Goal: Task Accomplishment & Management: Use online tool/utility

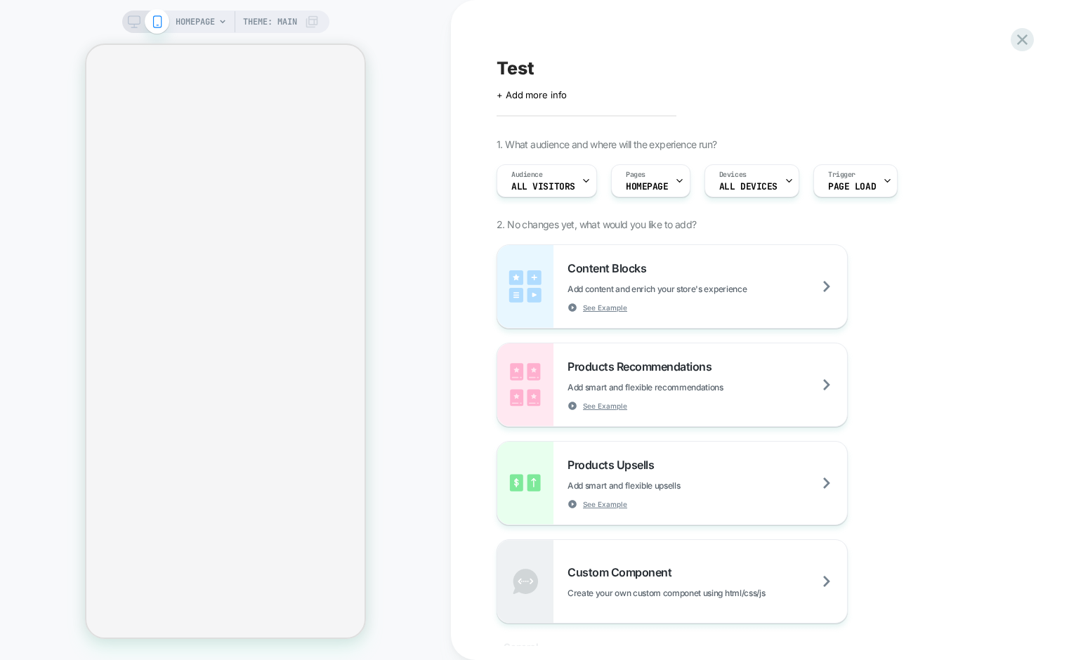
click at [209, 22] on span "HOMEPAGE" at bounding box center [195, 22] width 39 height 22
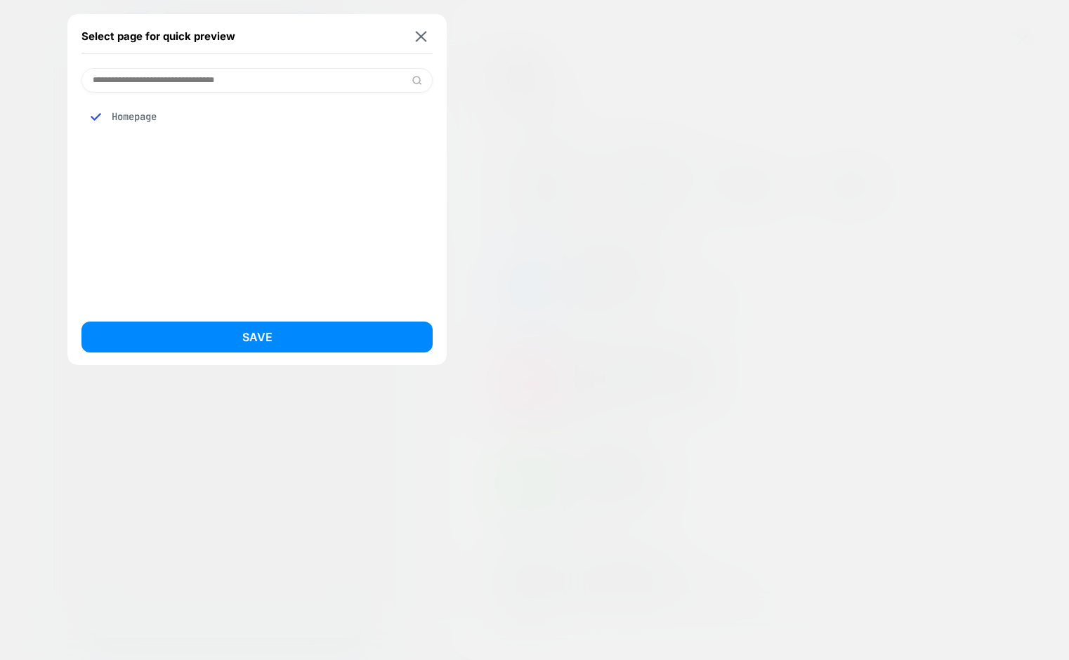
click at [240, 82] on input at bounding box center [257, 80] width 351 height 25
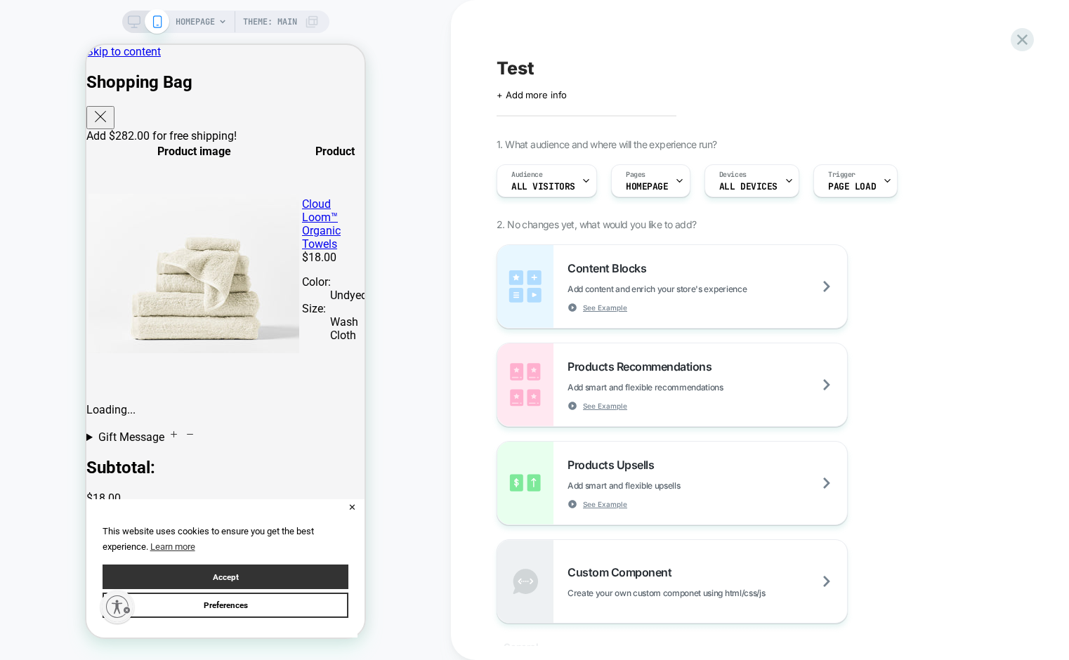
click at [202, 18] on span "HOMEPAGE" at bounding box center [195, 22] width 39 height 22
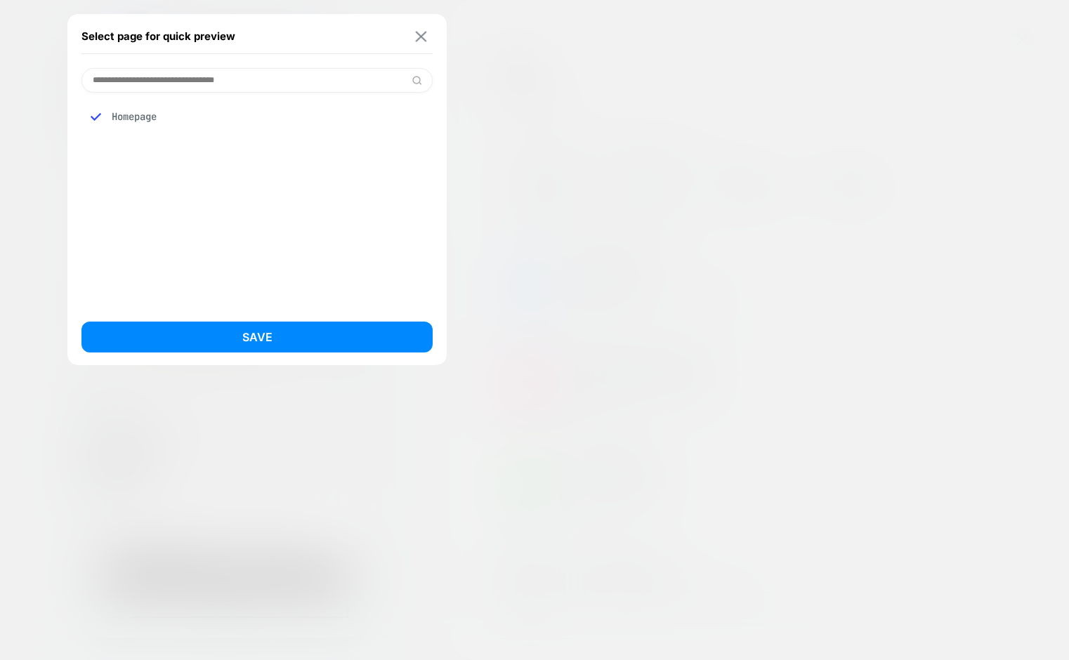
click at [421, 38] on img at bounding box center [421, 36] width 11 height 11
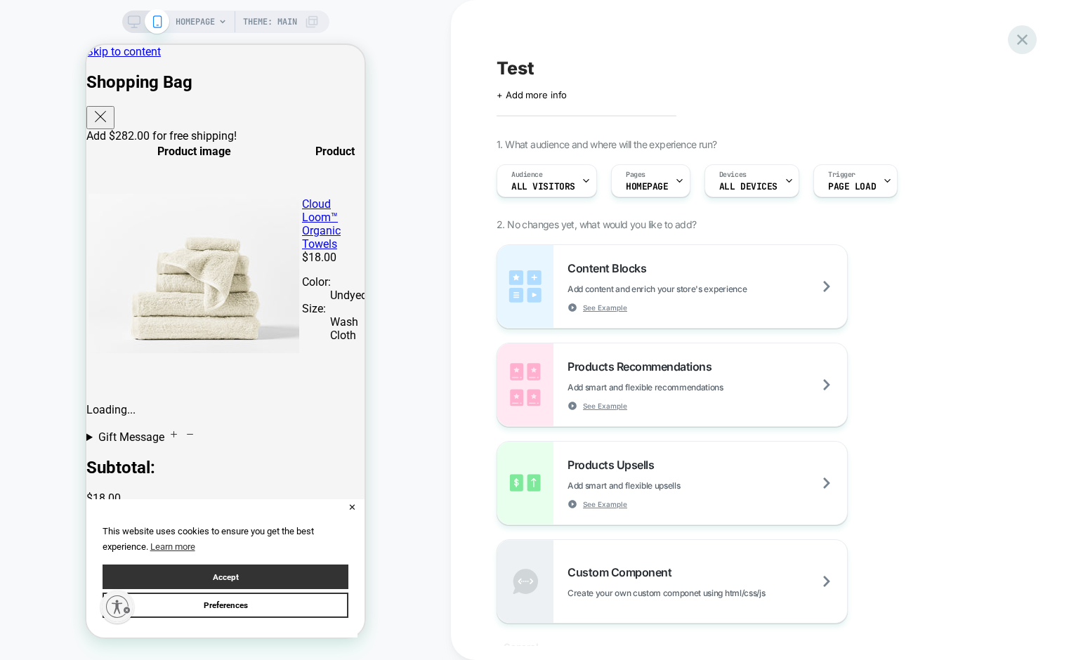
click at [1017, 41] on icon at bounding box center [1022, 39] width 19 height 19
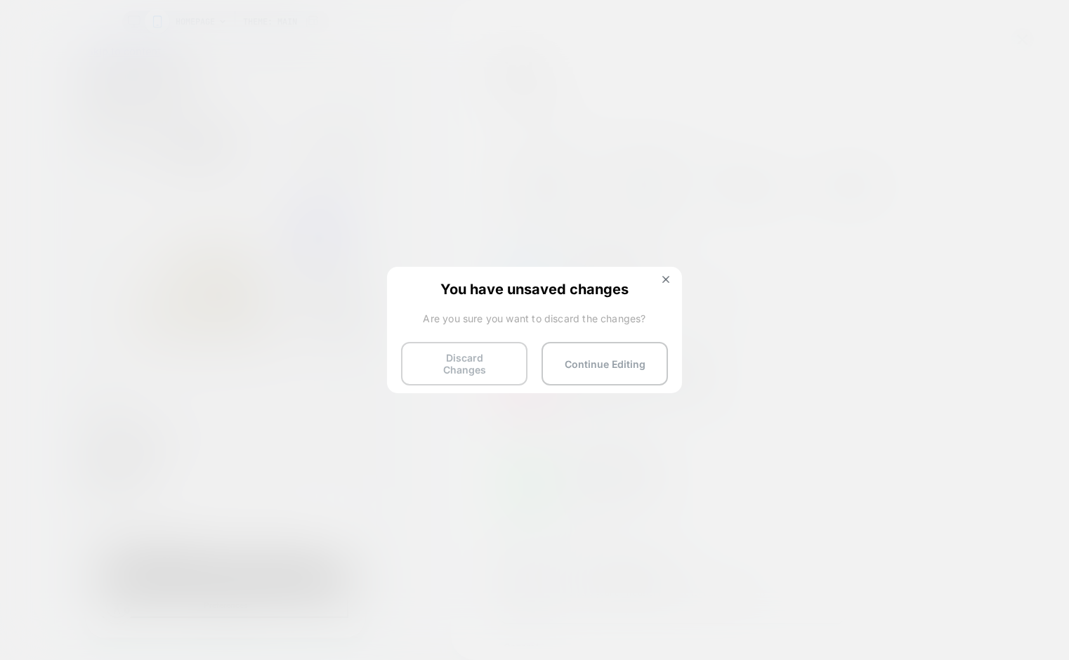
click at [449, 360] on button "Discard Changes" at bounding box center [464, 364] width 126 height 44
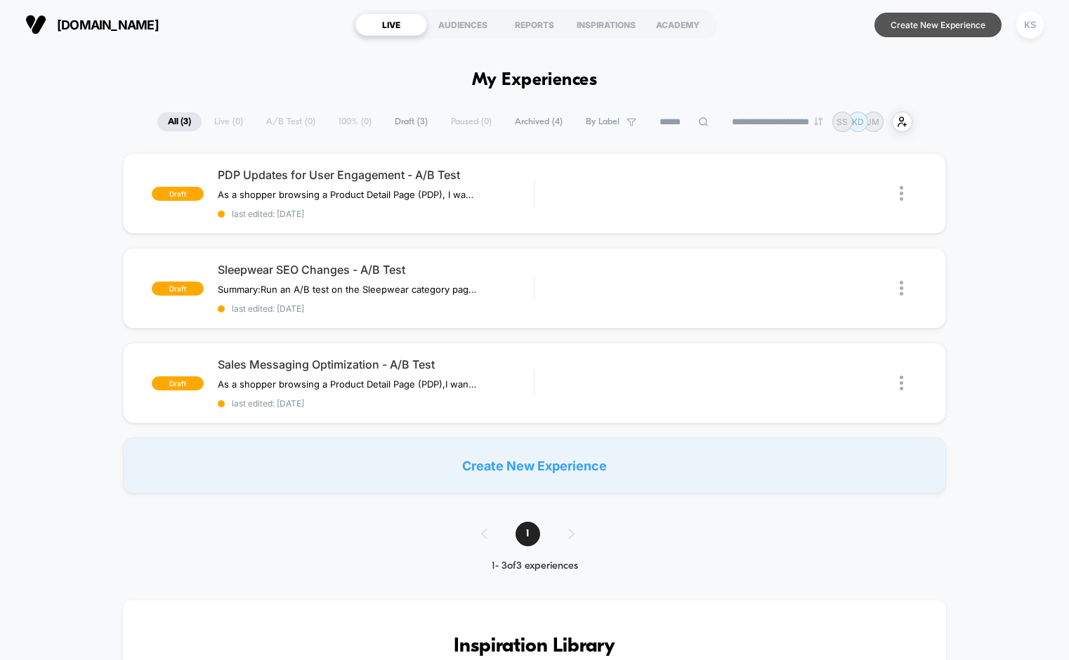
click at [906, 28] on button "Create New Experience" at bounding box center [938, 25] width 127 height 25
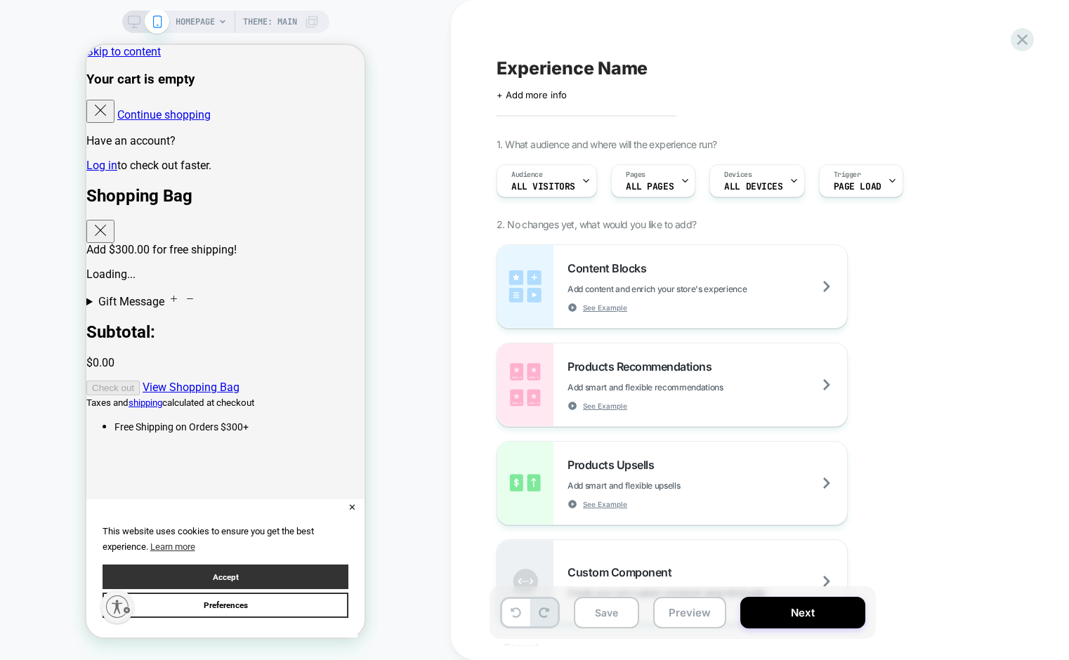
click at [197, 23] on span "HOMEPAGE" at bounding box center [195, 22] width 39 height 22
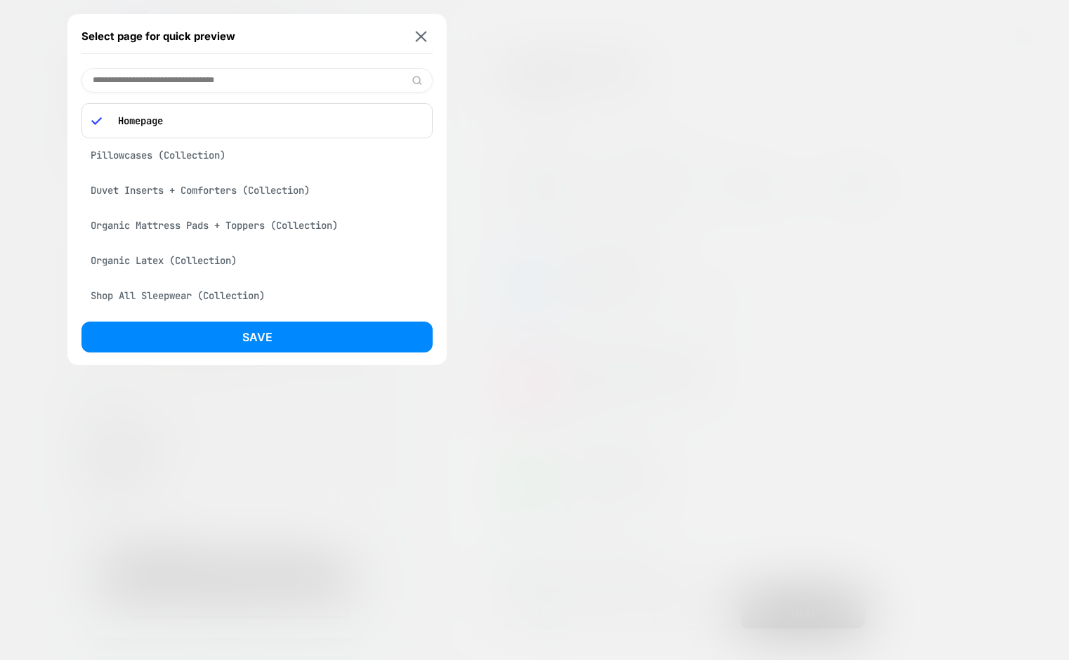
click at [133, 187] on div "Duvet Inserts + Comforters (Collection)" at bounding box center [257, 190] width 351 height 27
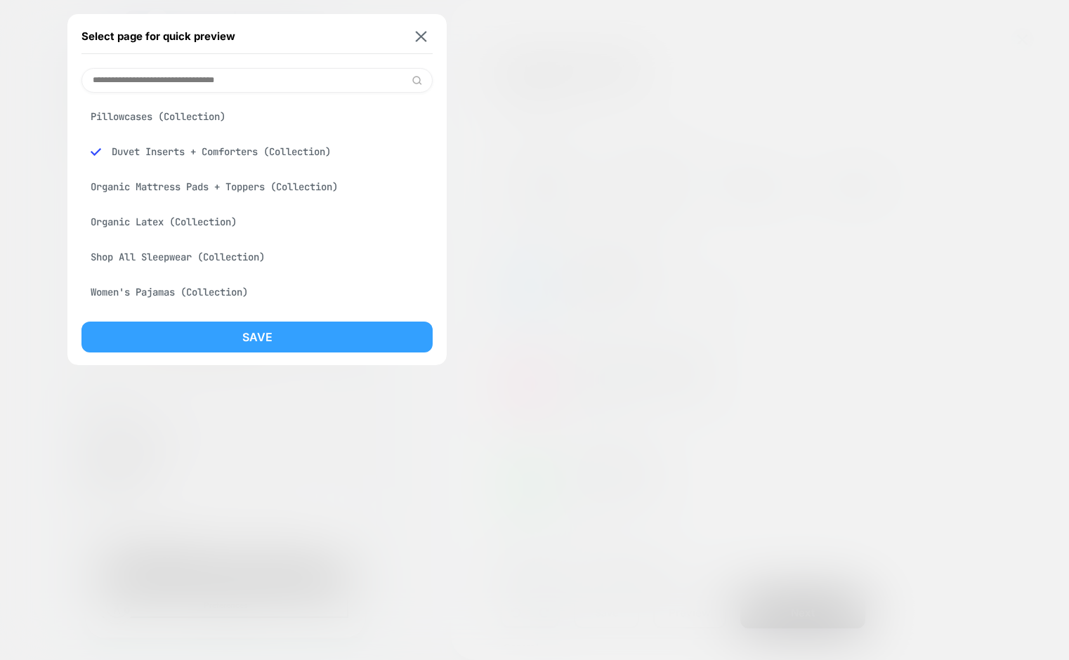
click at [210, 334] on button "Save" at bounding box center [257, 337] width 351 height 31
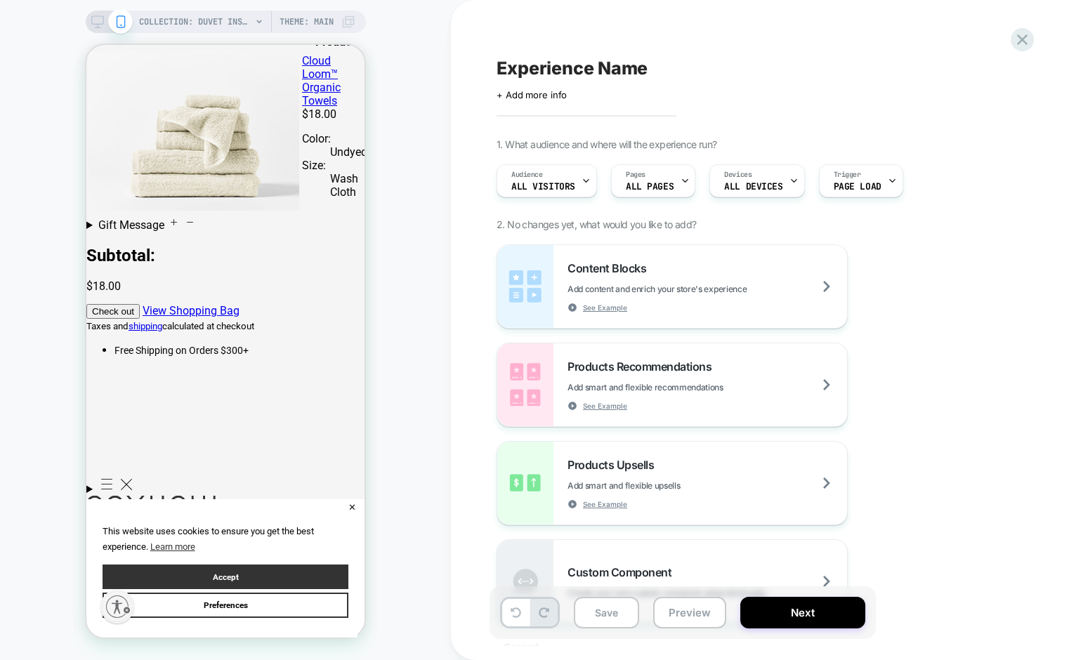
scroll to position [100, 0]
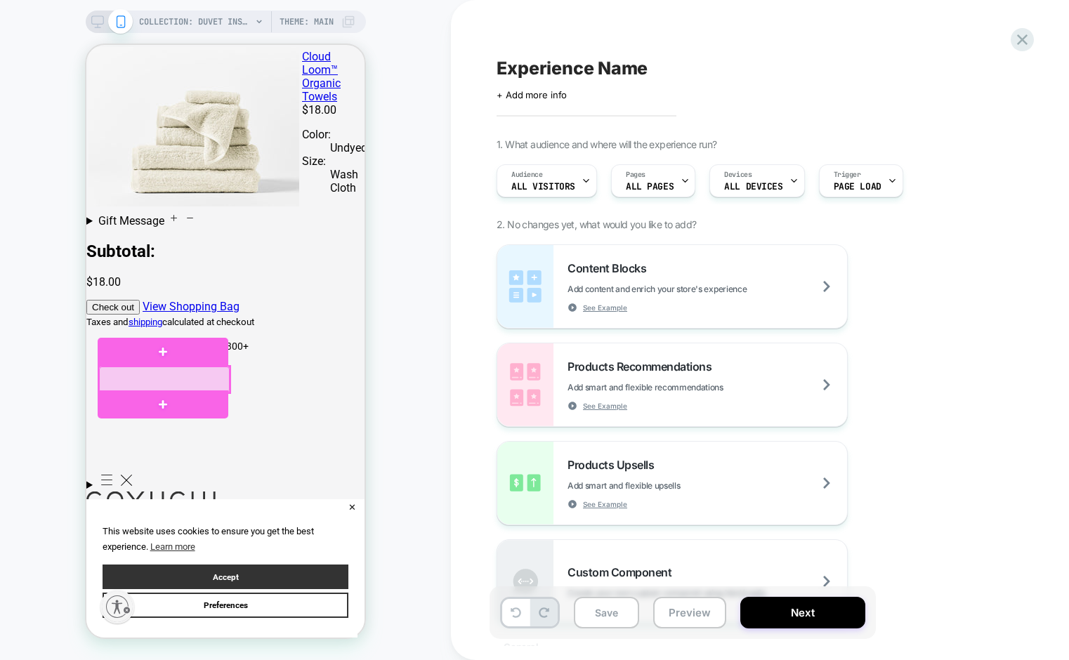
click at [201, 380] on div at bounding box center [164, 380] width 131 height 26
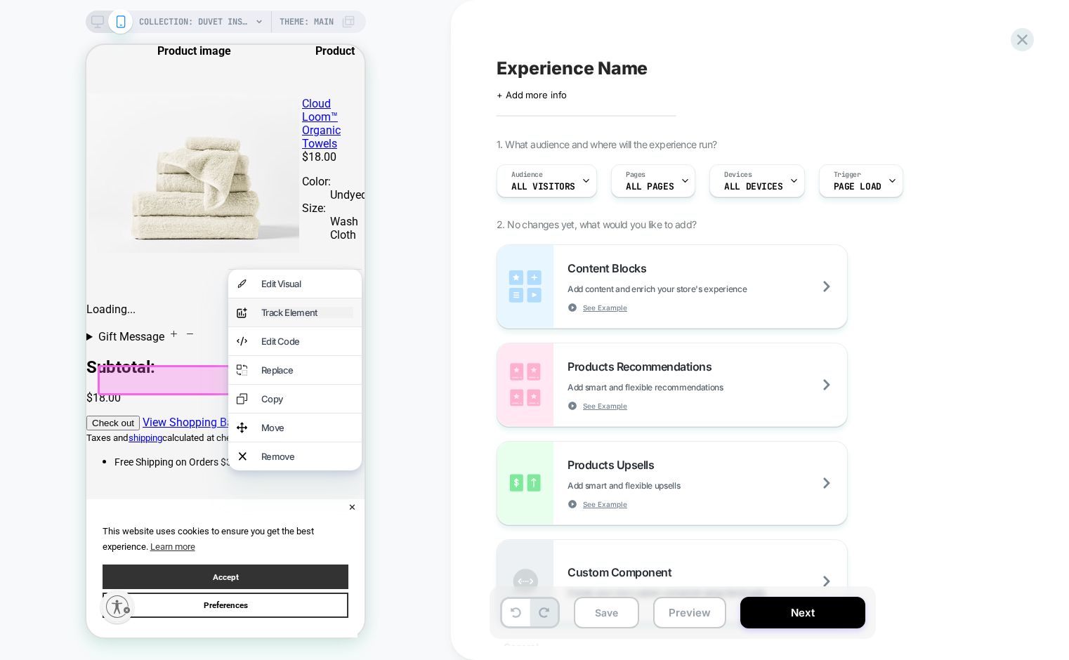
click at [302, 315] on div "Track Element" at bounding box center [307, 312] width 92 height 11
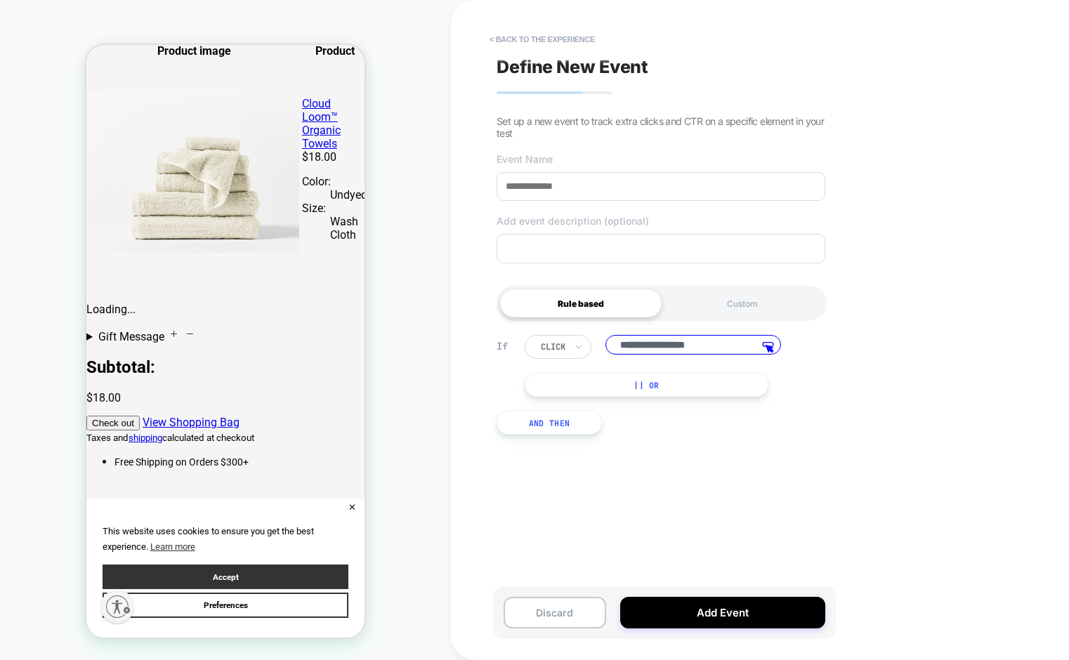
click at [518, 190] on input at bounding box center [661, 186] width 329 height 29
click at [530, 246] on textarea at bounding box center [661, 249] width 329 height 30
click at [522, 186] on input at bounding box center [661, 186] width 329 height 29
click at [637, 351] on input "**********" at bounding box center [694, 345] width 176 height 20
click at [754, 309] on div "Custom" at bounding box center [743, 303] width 162 height 28
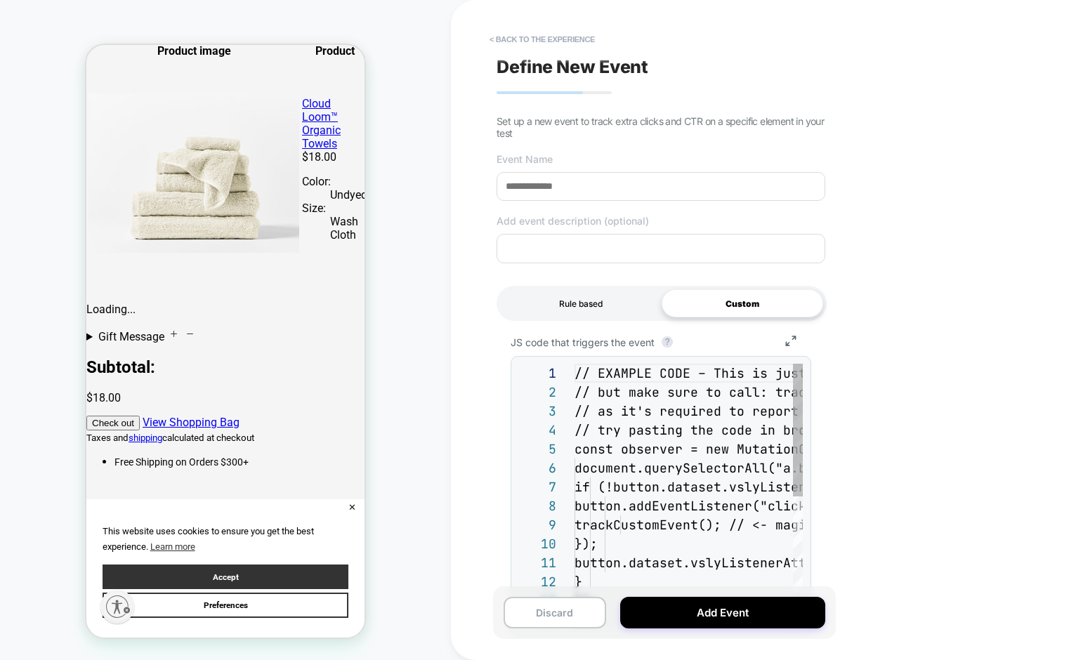
scroll to position [152, 0]
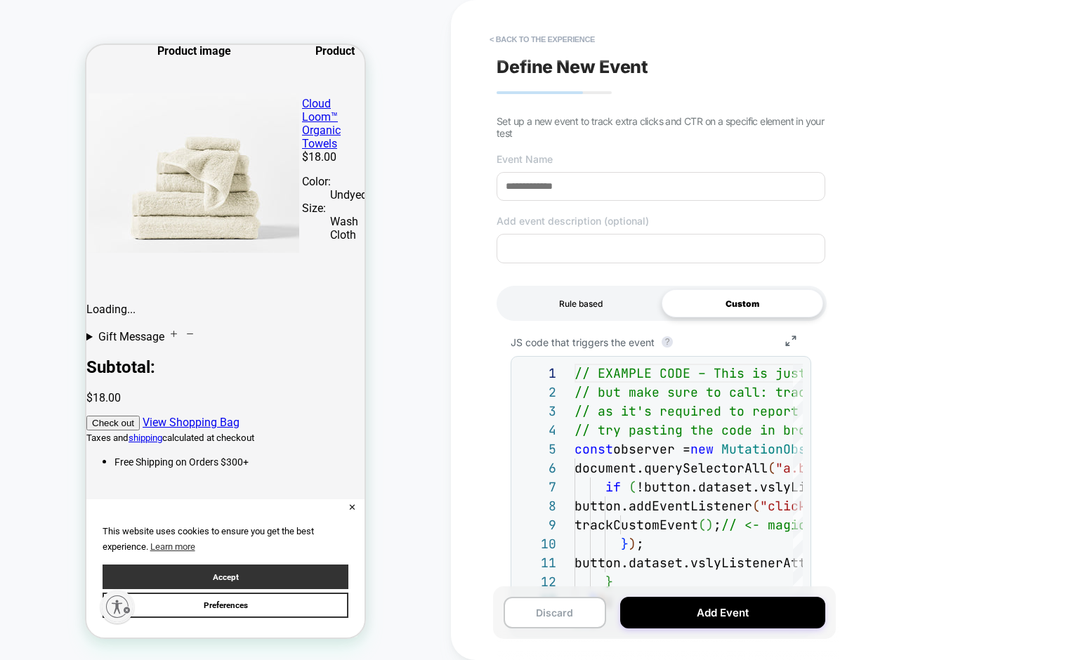
click at [567, 310] on div "Rule based" at bounding box center [581, 303] width 162 height 28
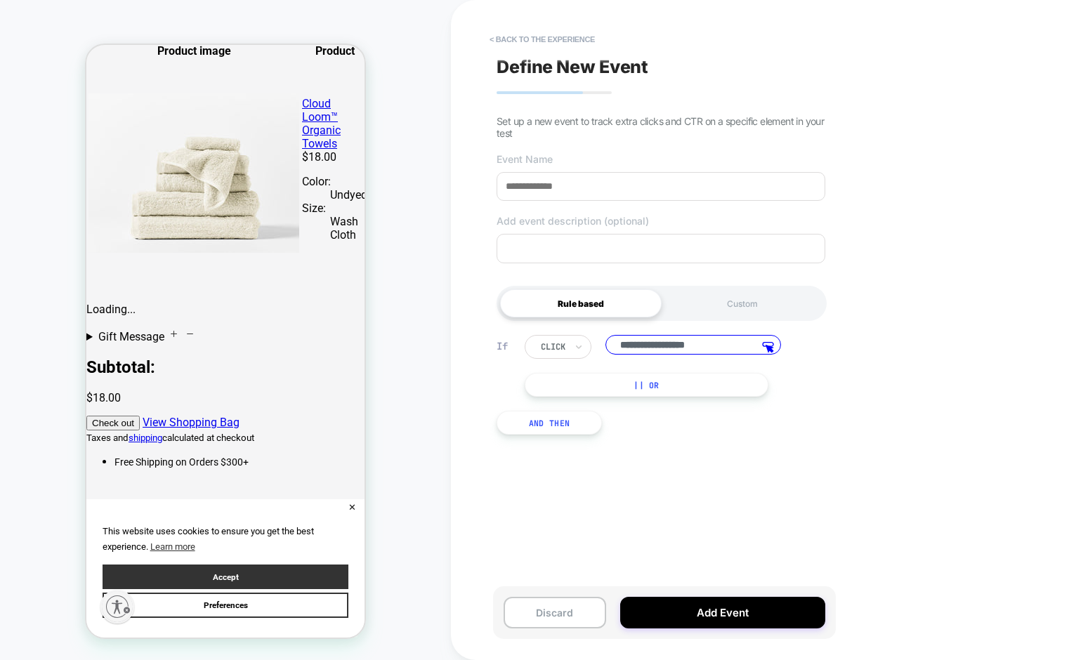
click at [675, 385] on button "|| Or" at bounding box center [647, 385] width 244 height 24
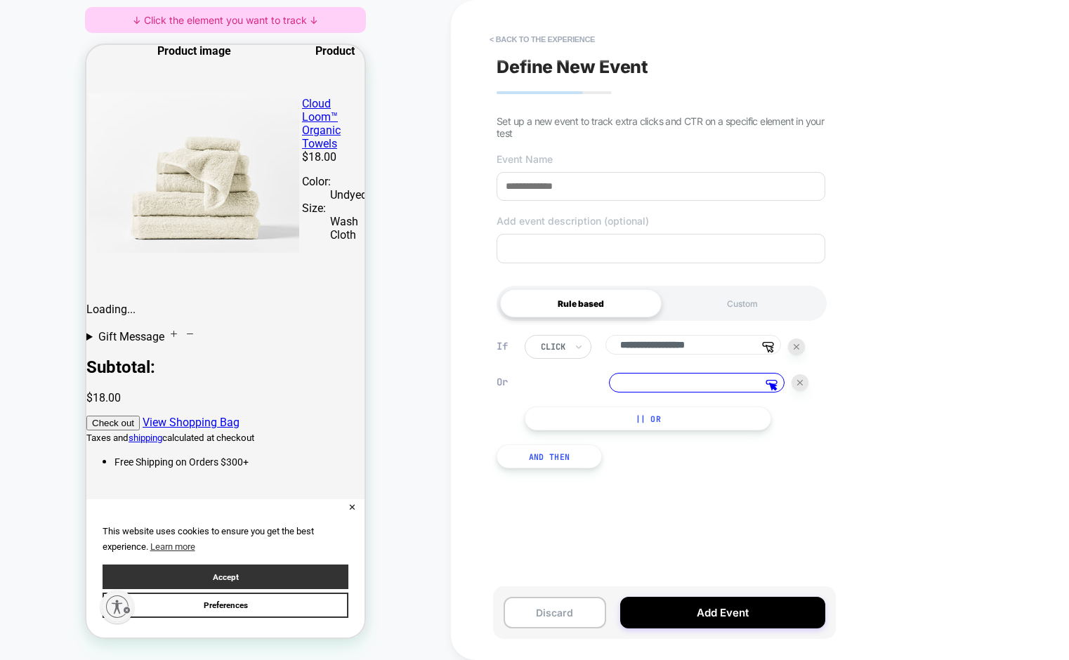
click at [537, 462] on button "And Then" at bounding box center [549, 457] width 105 height 24
click at [728, 313] on div "Custom" at bounding box center [743, 303] width 162 height 28
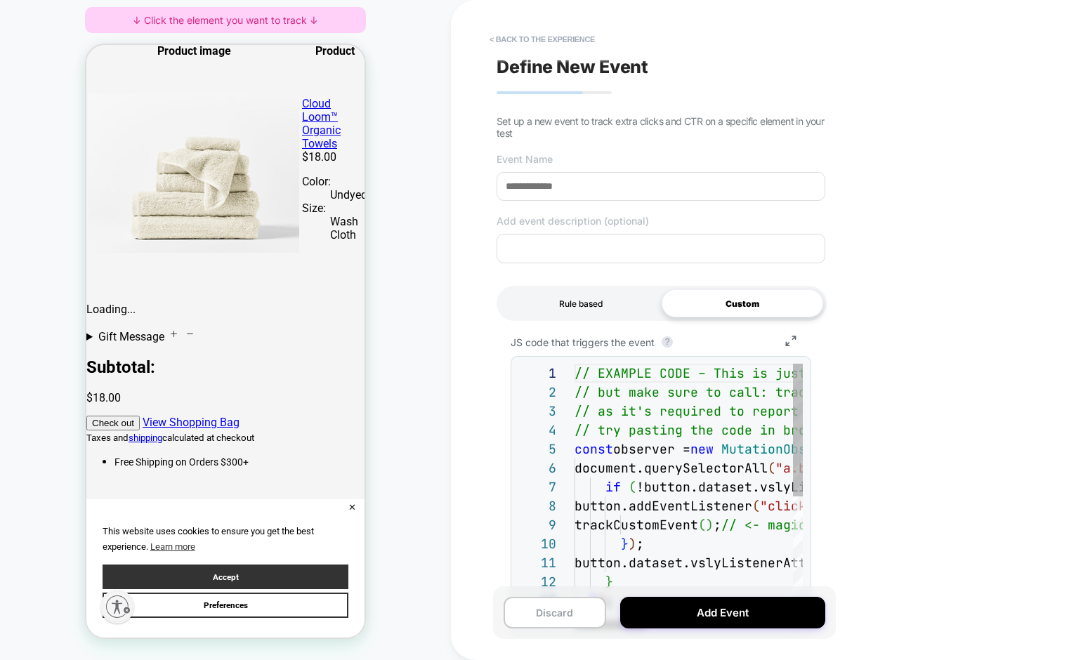
click at [581, 304] on div "Rule based" at bounding box center [581, 303] width 162 height 28
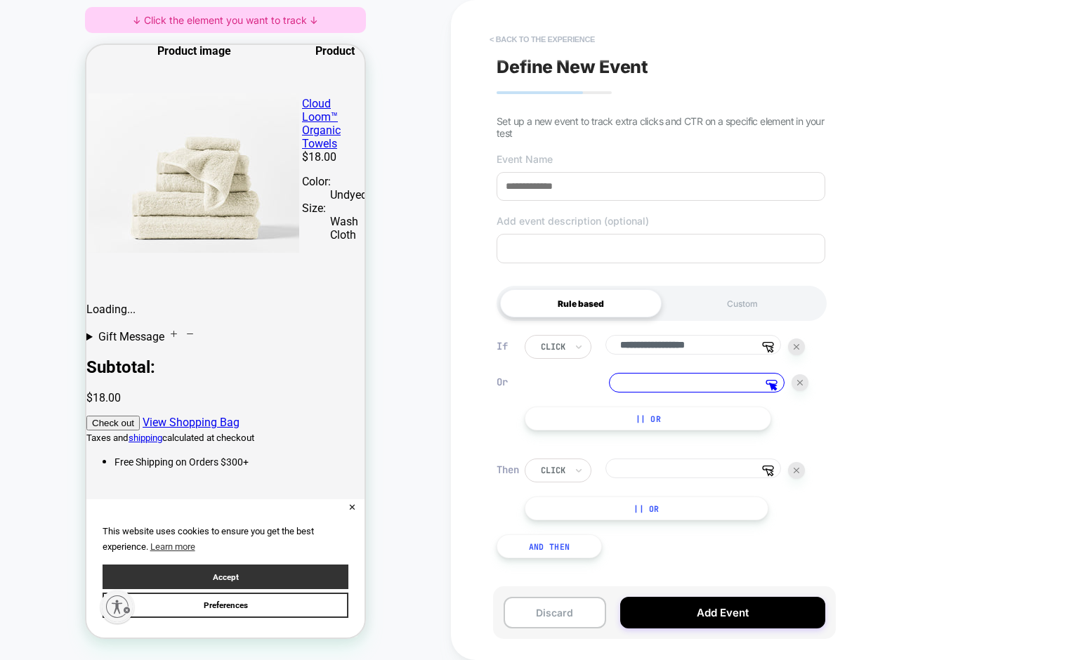
click at [564, 37] on button "< back to the experience" at bounding box center [542, 39] width 119 height 22
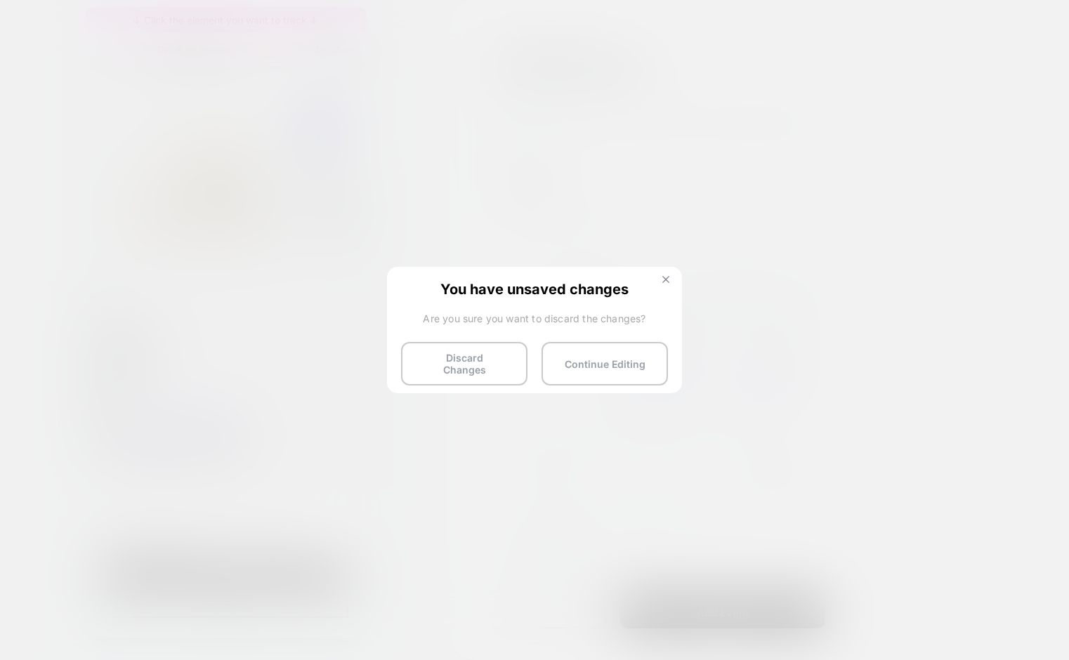
click at [664, 282] on img at bounding box center [666, 279] width 7 height 7
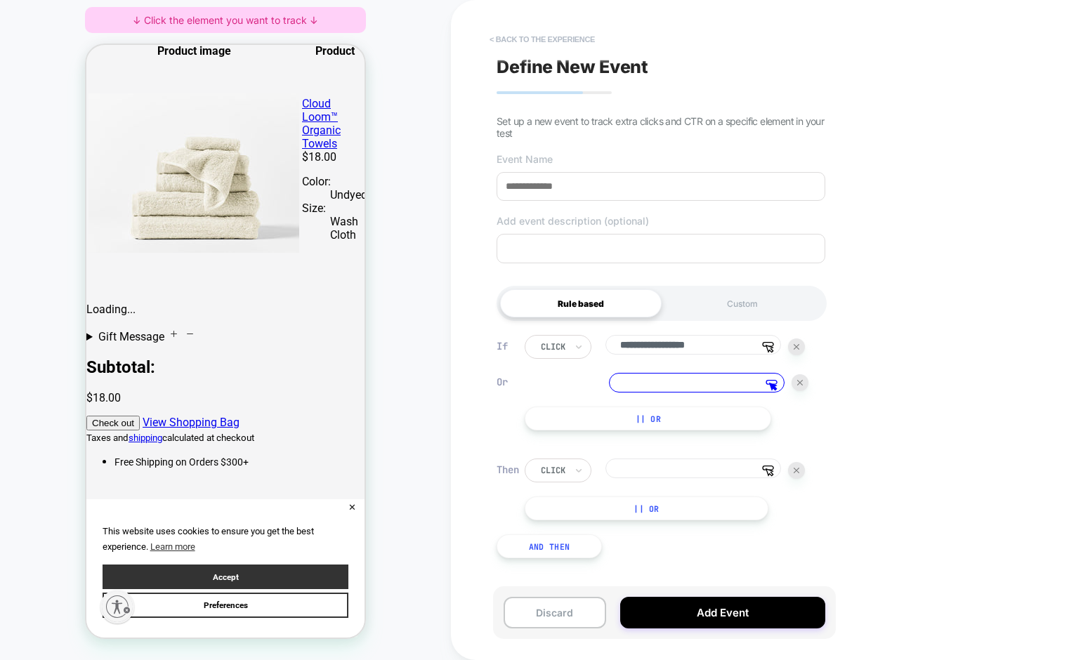
click at [522, 40] on button "< back to the experience" at bounding box center [542, 39] width 119 height 22
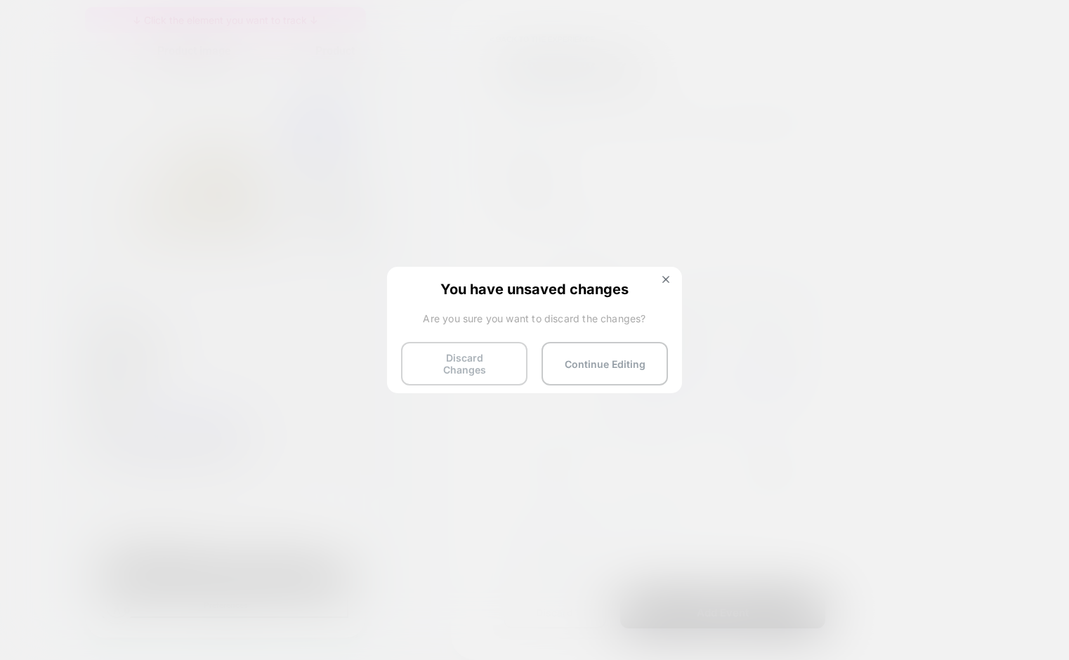
click at [461, 354] on button "Discard Changes" at bounding box center [464, 364] width 126 height 44
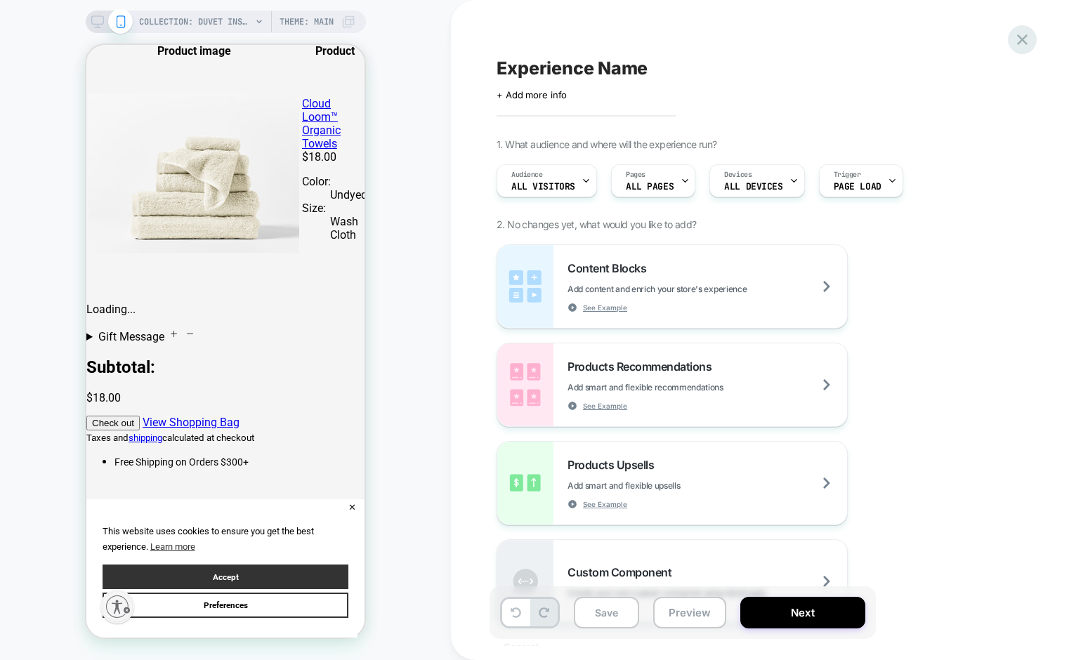
click at [1015, 38] on icon at bounding box center [1022, 39] width 19 height 19
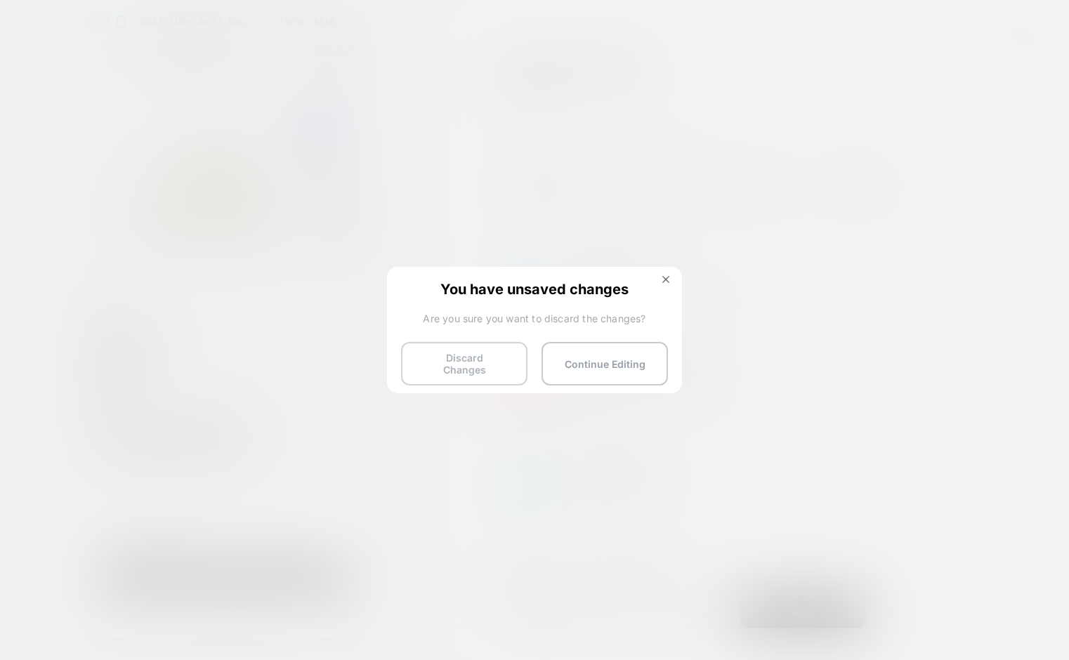
click at [501, 365] on button "Discard Changes" at bounding box center [464, 364] width 126 height 44
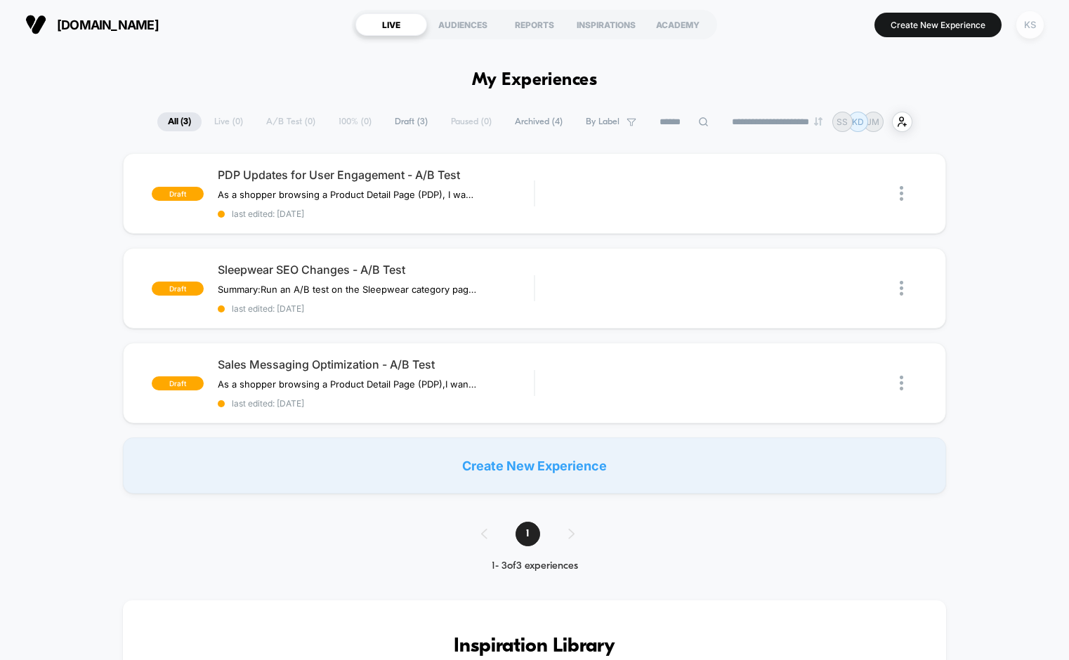
click at [1029, 27] on div "KS" at bounding box center [1030, 24] width 27 height 27
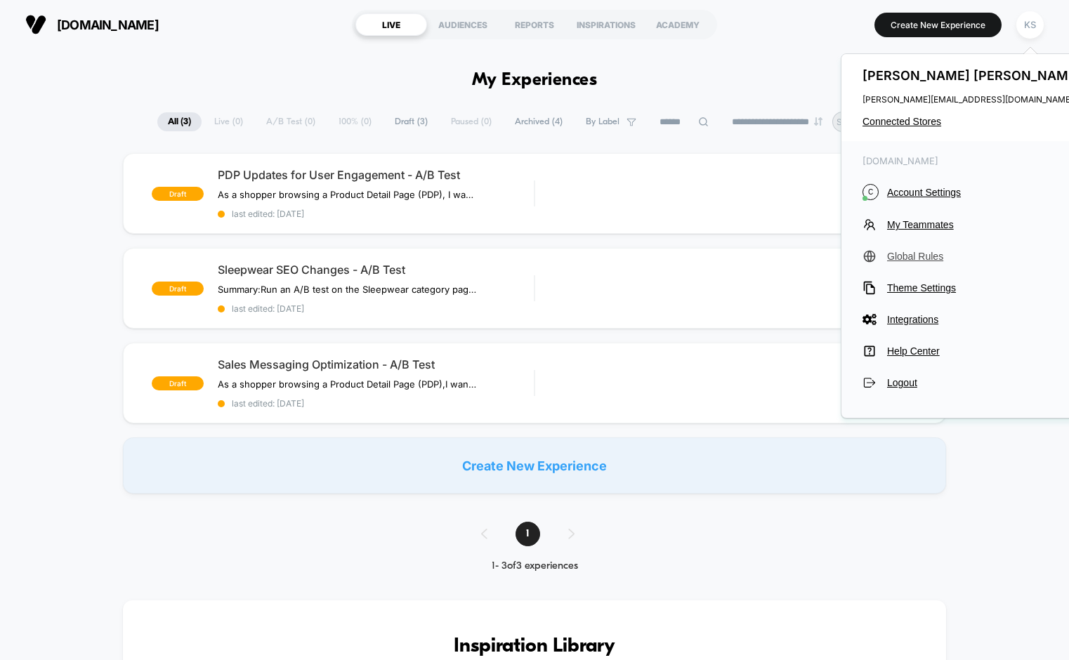
click at [912, 253] on span "Global Rules" at bounding box center [985, 256] width 197 height 11
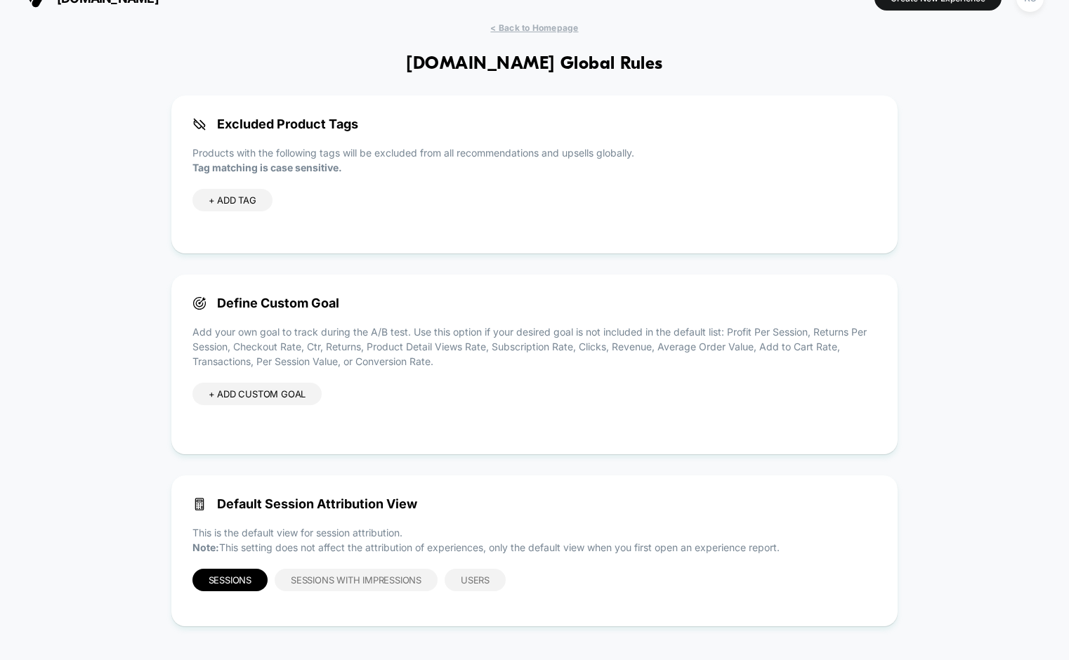
scroll to position [29, 0]
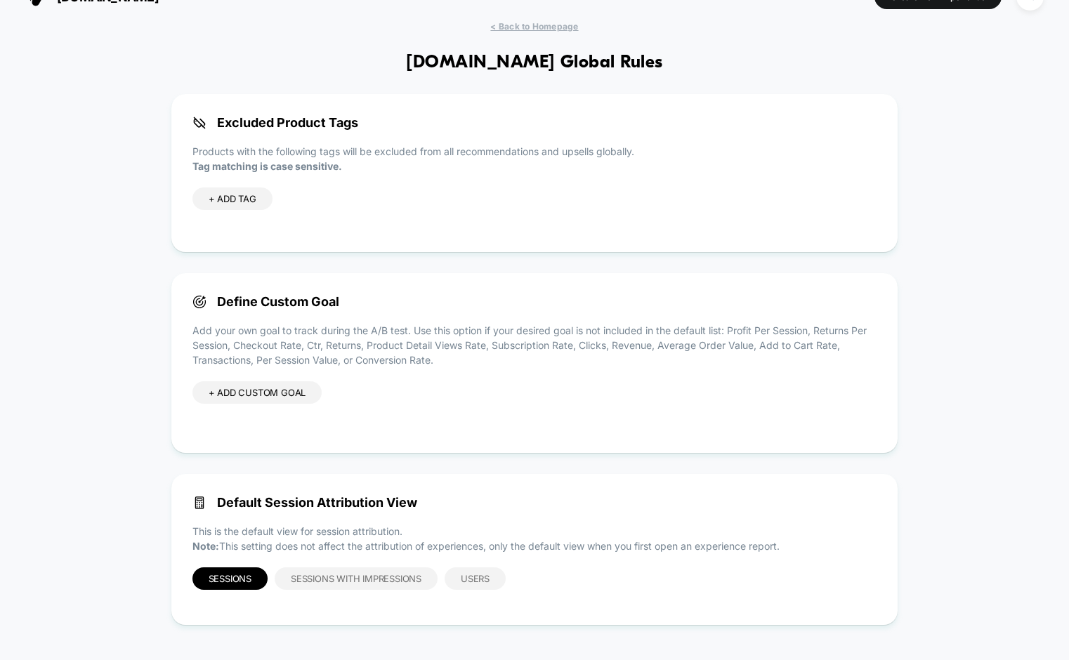
click at [280, 393] on div "+ ADD CUSTOM GOAL" at bounding box center [258, 393] width 130 height 22
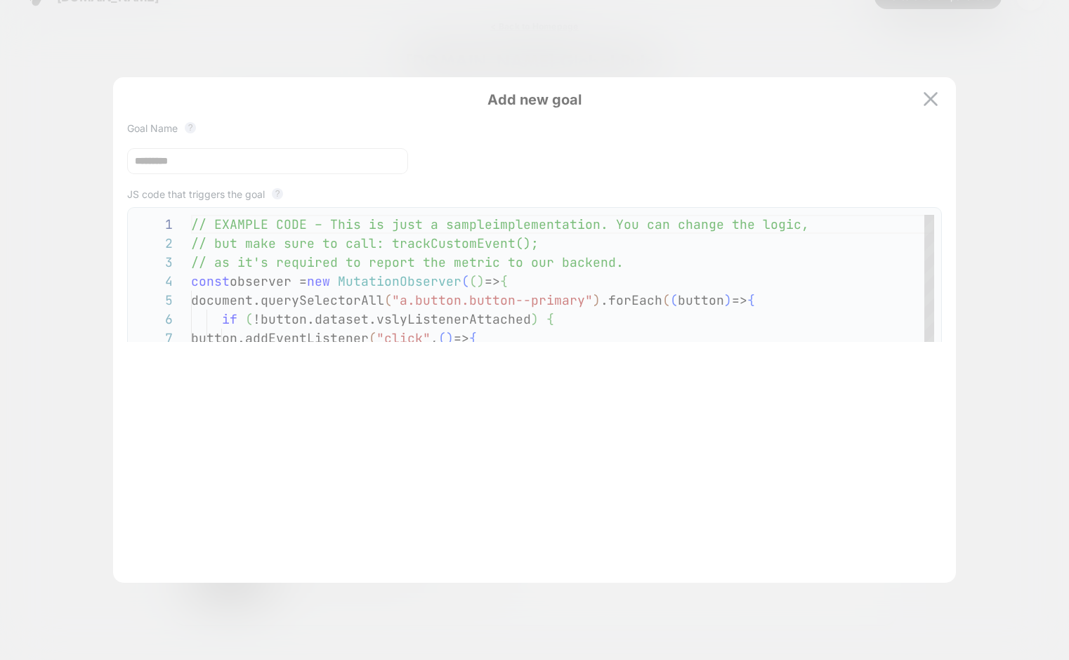
scroll to position [190, 0]
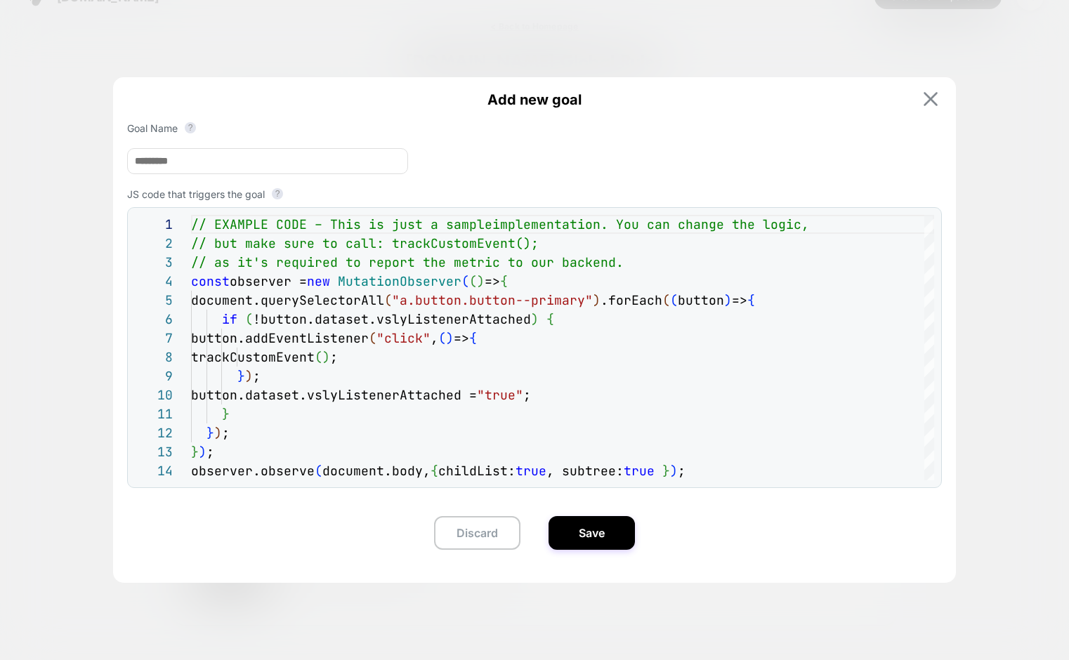
click at [931, 95] on img at bounding box center [931, 99] width 14 height 14
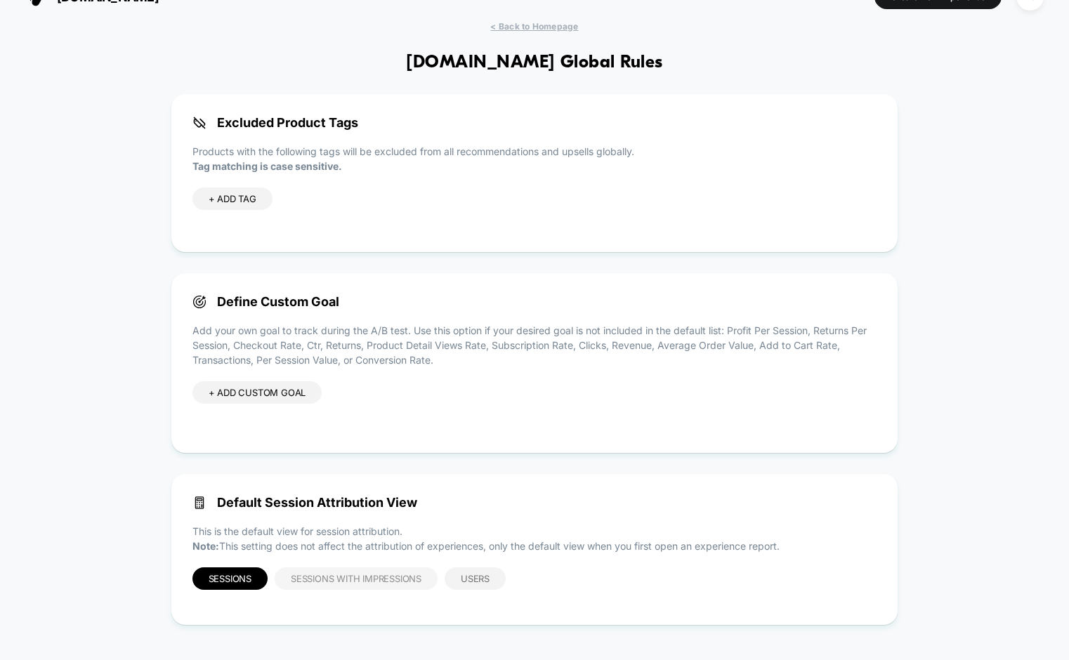
click at [377, 580] on span "Sessions with Impressions" at bounding box center [356, 578] width 131 height 11
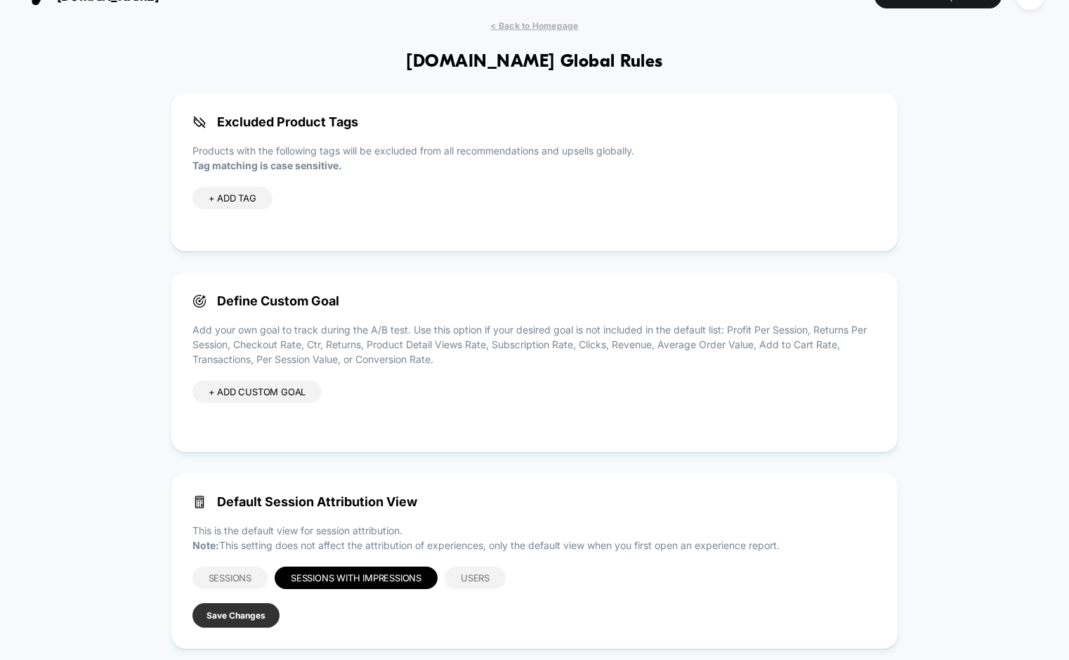
click at [224, 615] on button "Save Changes" at bounding box center [236, 616] width 87 height 25
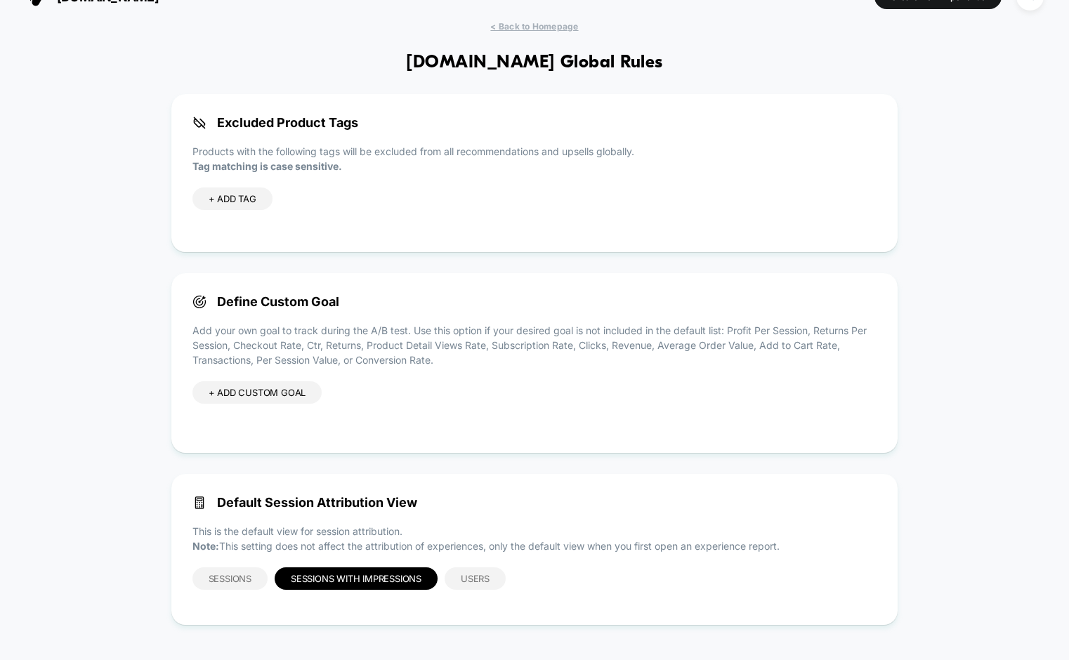
scroll to position [0, 0]
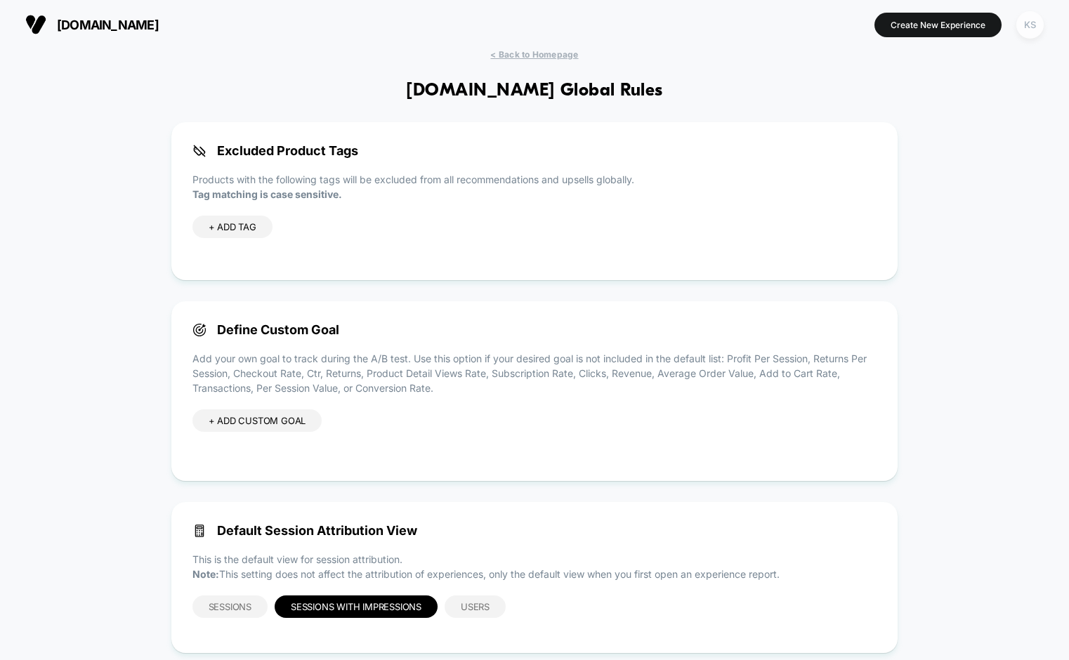
click at [1031, 27] on div "KS" at bounding box center [1030, 24] width 27 height 27
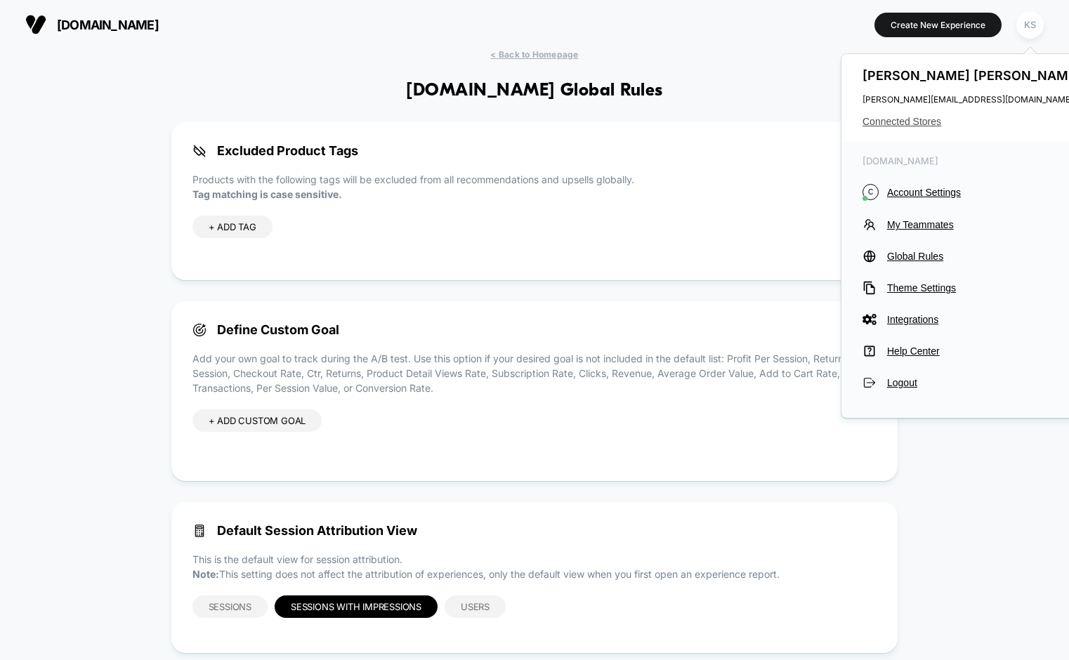
click at [895, 121] on span "Connected Stores" at bounding box center [974, 121] width 222 height 11
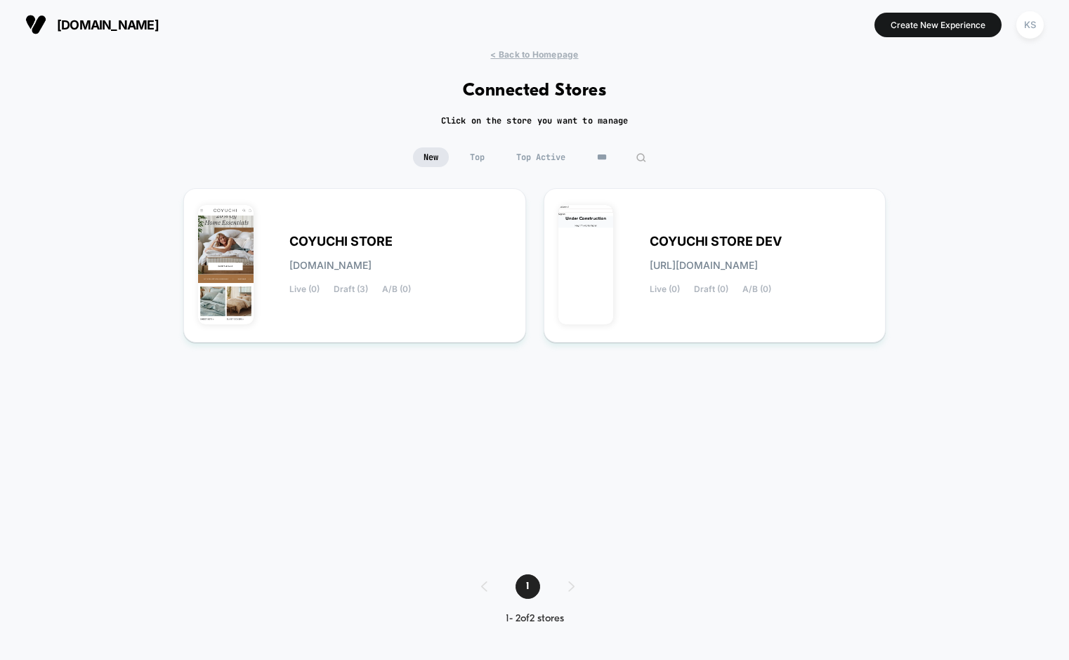
click at [615, 160] on input "***" at bounding box center [622, 158] width 70 height 20
click at [615, 160] on input "***" at bounding box center [622, 158] width 141 height 20
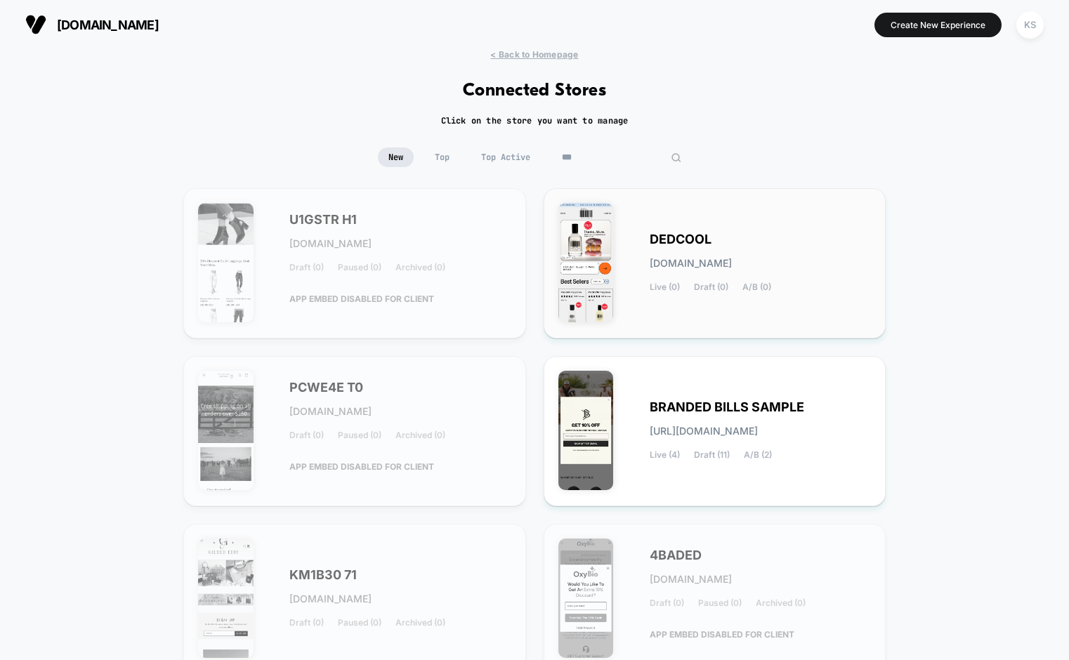
type input "***"
click at [646, 316] on div "DEDCOOL dedcool.myshopify.com Live (0) Draft (0) A/B (0)" at bounding box center [715, 263] width 313 height 121
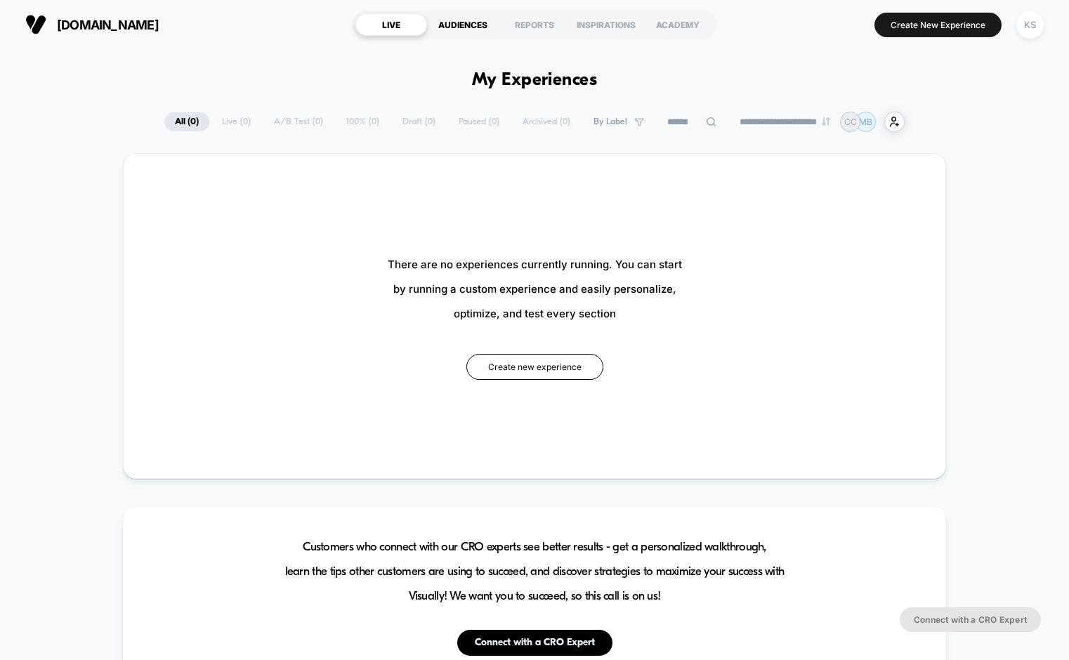
click at [469, 23] on div "AUDIENCES" at bounding box center [463, 24] width 72 height 22
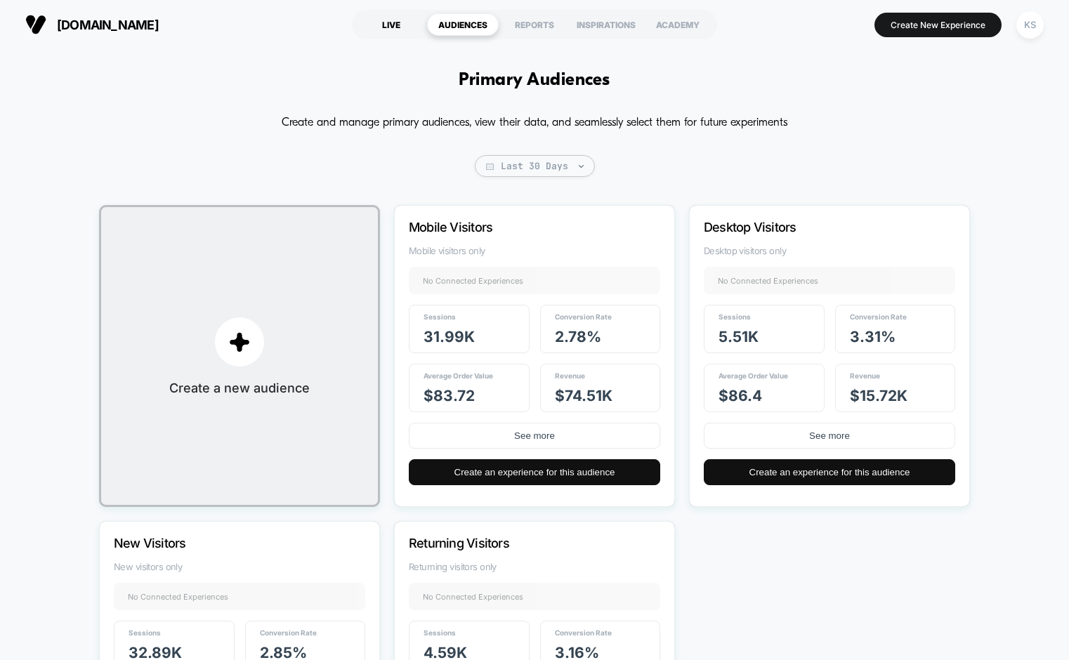
click at [386, 25] on div "LIVE" at bounding box center [392, 24] width 72 height 22
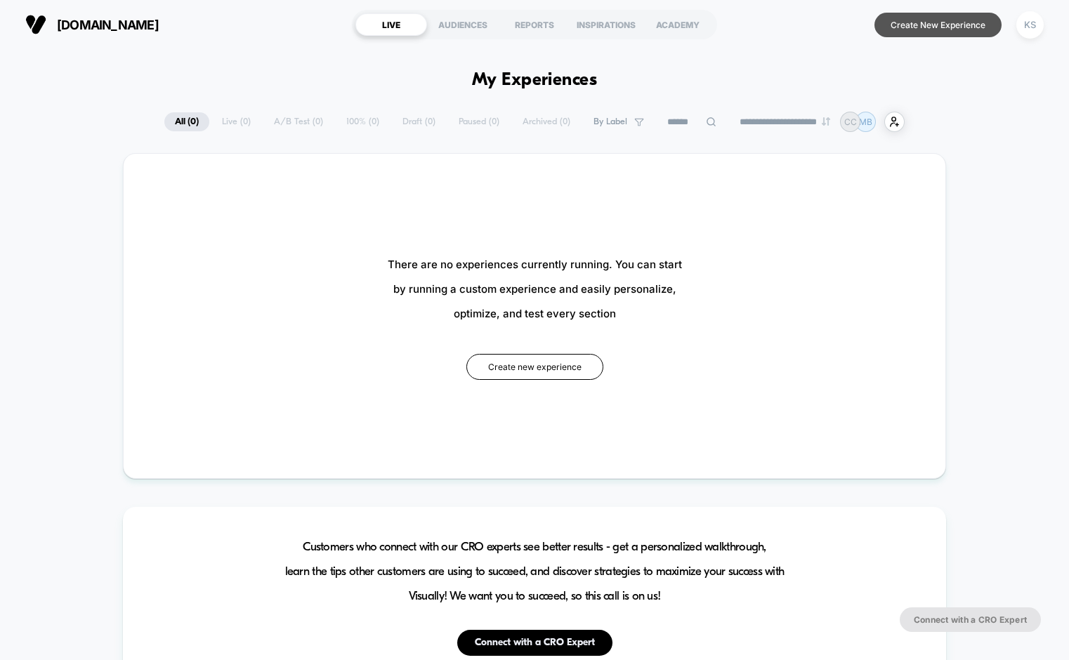
click at [899, 30] on button "Create New Experience" at bounding box center [938, 25] width 127 height 25
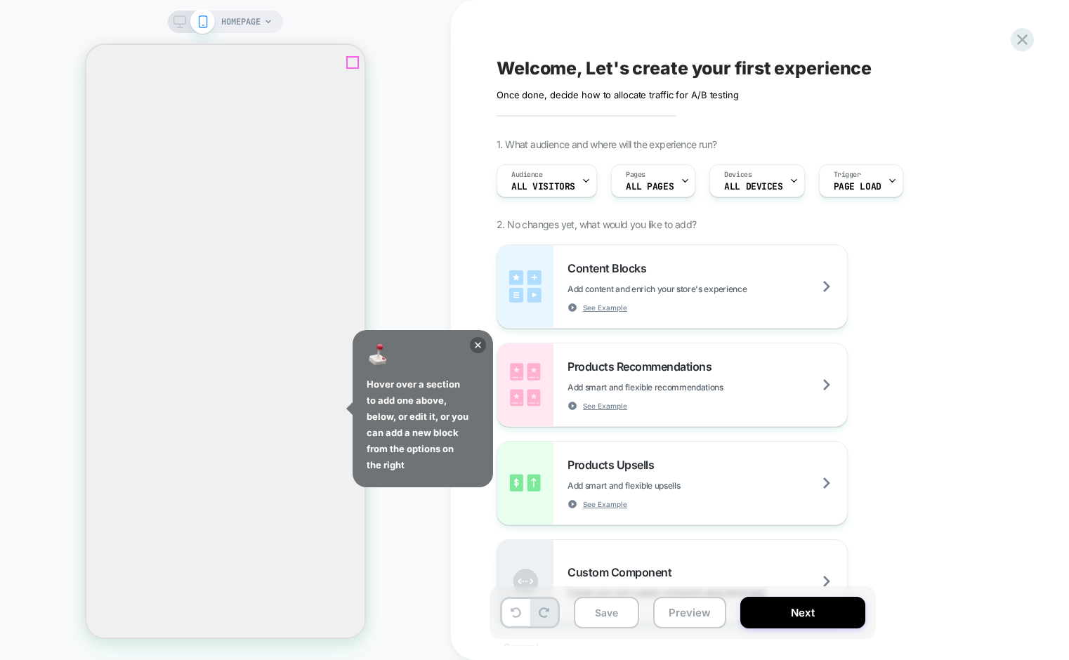
click at [107, 103] on icon "Close" at bounding box center [98, 112] width 18 height 18
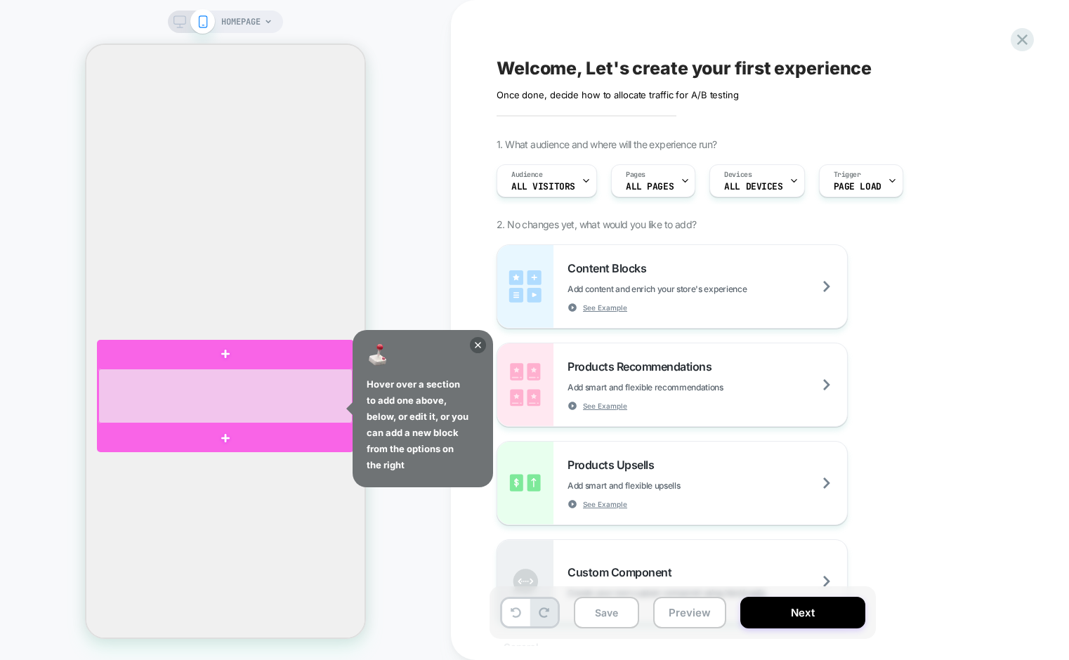
scroll to position [92, 0]
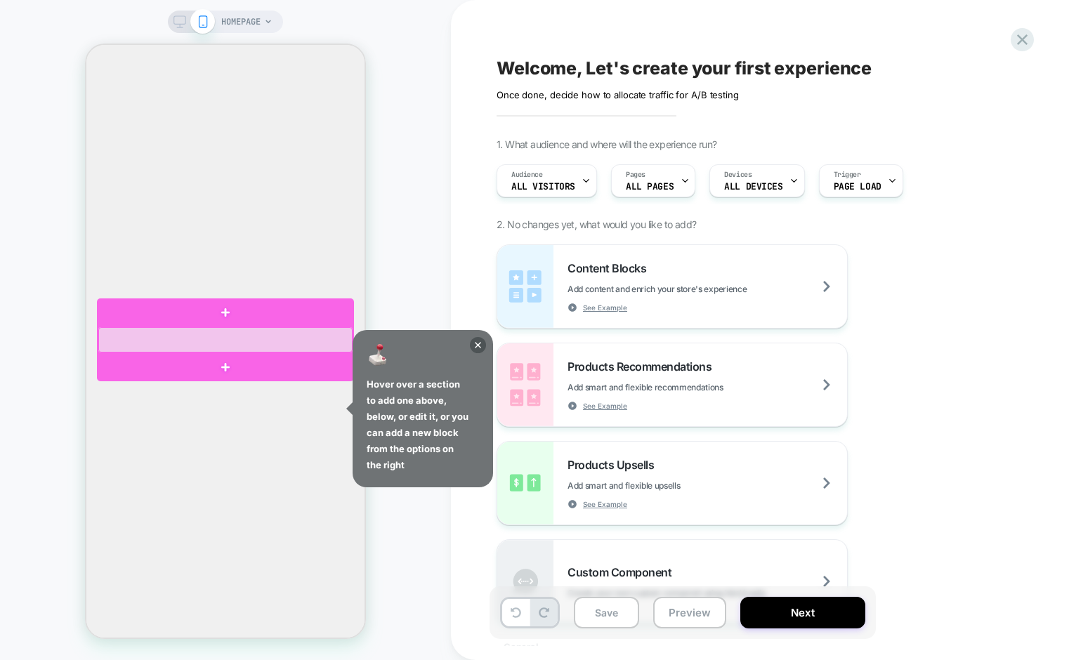
click at [274, 344] on div at bounding box center [225, 339] width 254 height 25
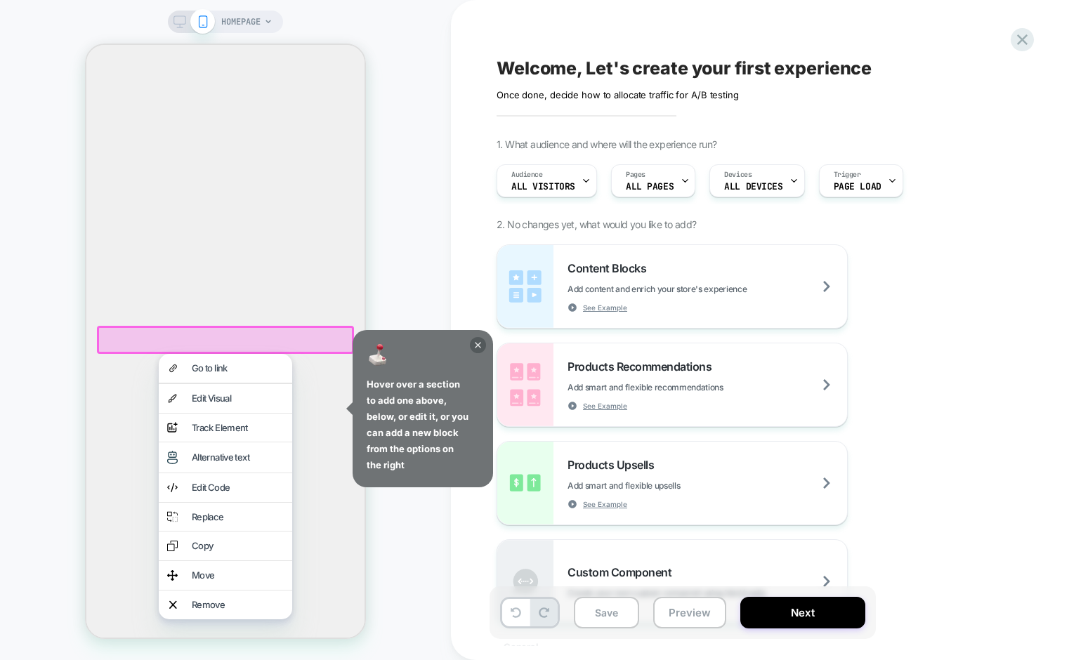
click at [476, 346] on icon at bounding box center [478, 345] width 16 height 16
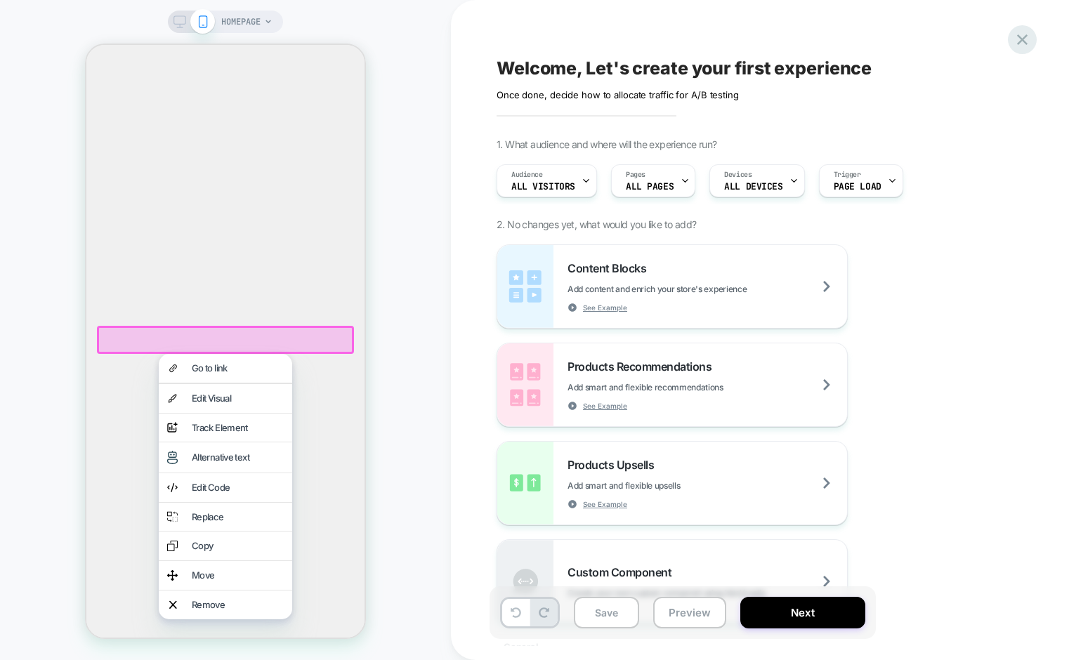
click at [1030, 42] on icon at bounding box center [1022, 39] width 19 height 19
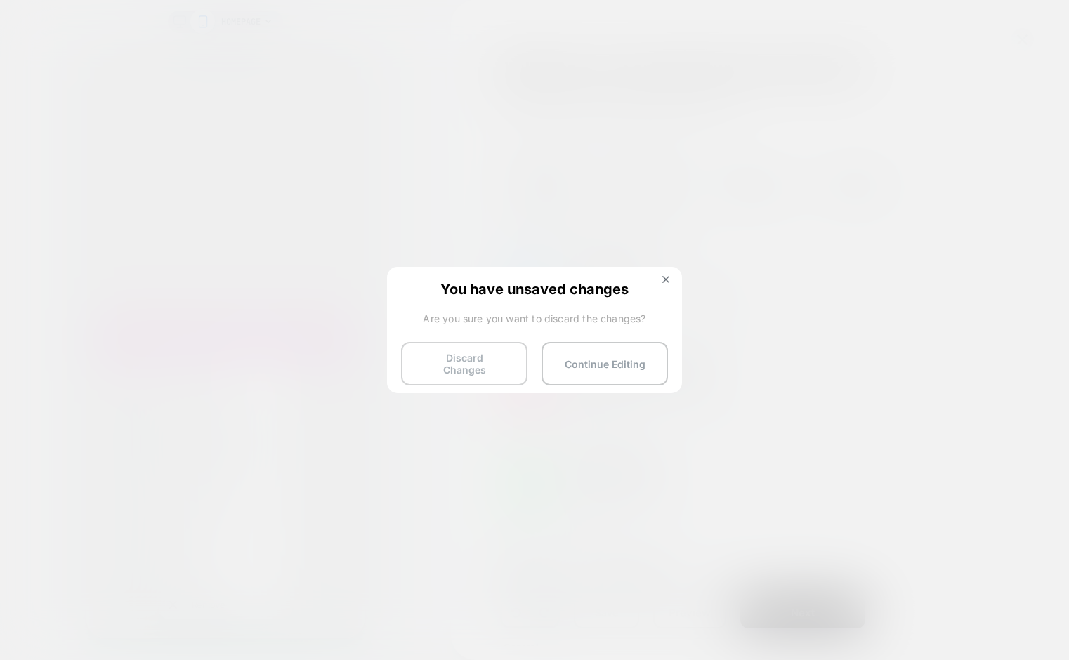
click at [481, 362] on button "Discard Changes" at bounding box center [464, 364] width 126 height 44
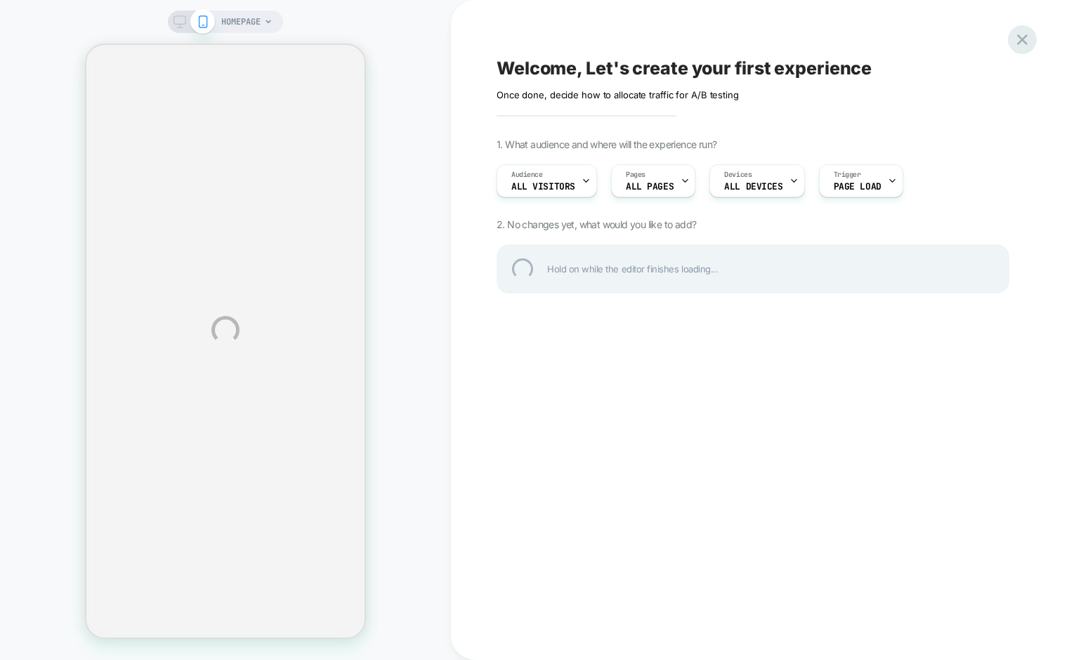
click at [1022, 40] on div at bounding box center [1022, 39] width 29 height 29
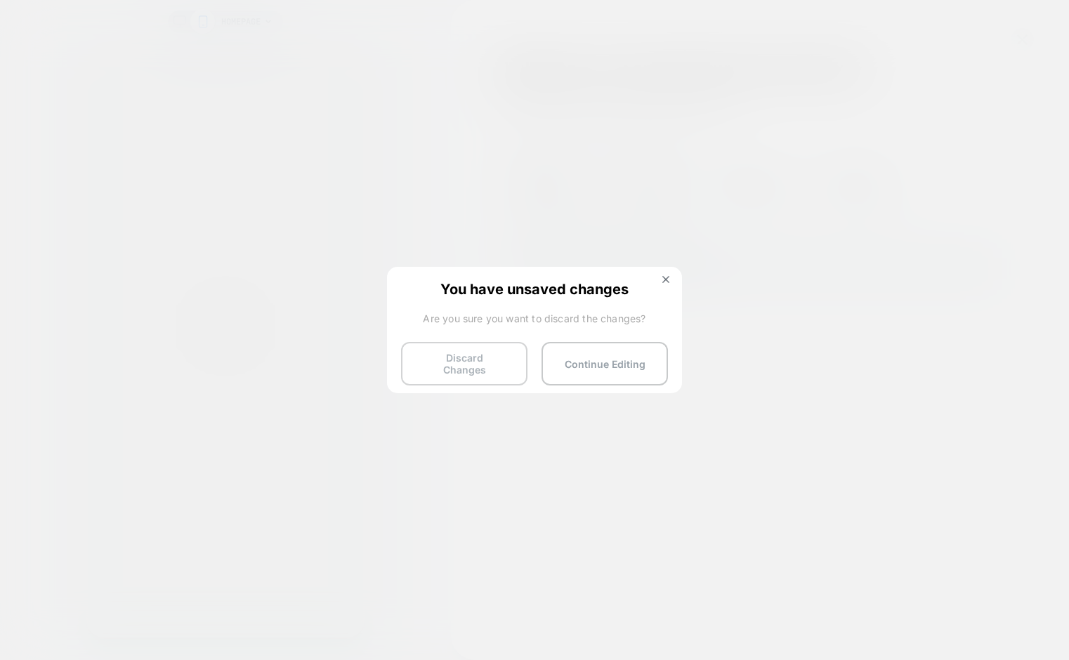
click at [453, 357] on button "Discard Changes" at bounding box center [464, 364] width 126 height 44
